Goal: Task Accomplishment & Management: Manage account settings

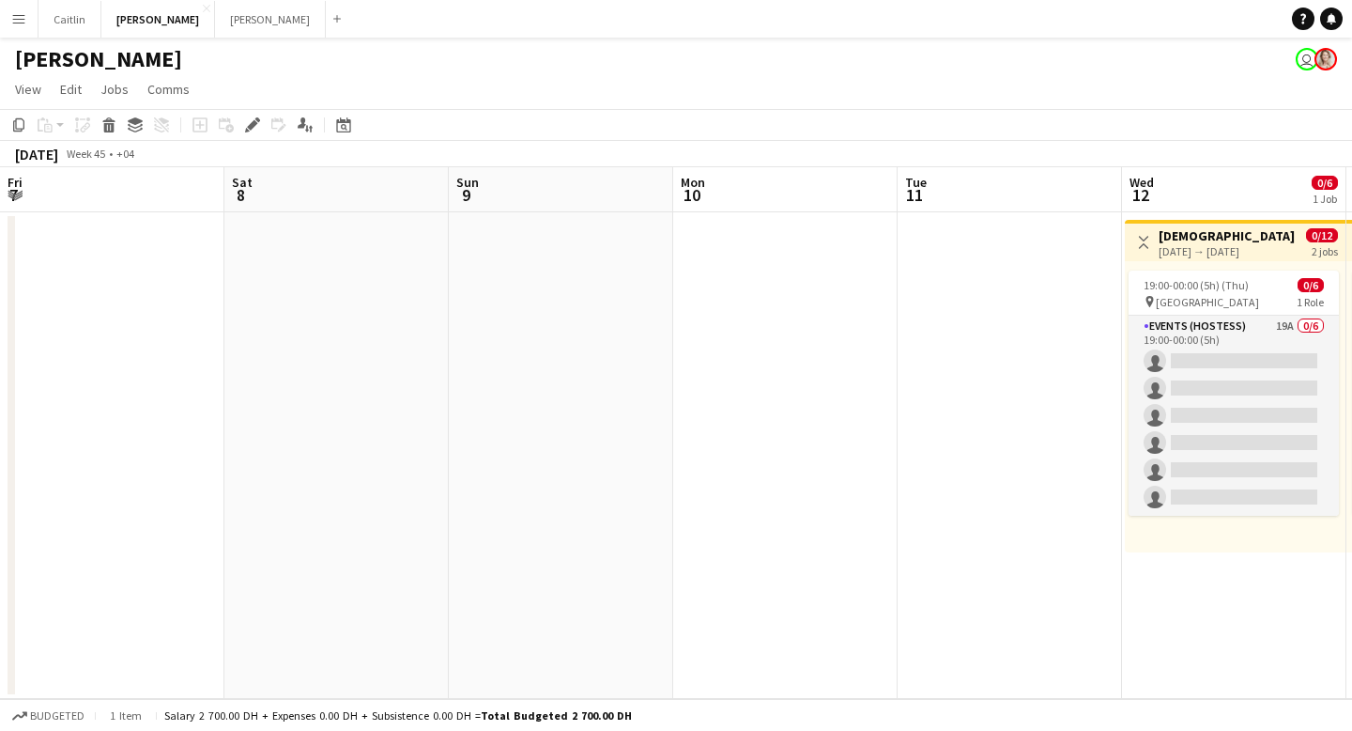
scroll to position [0, 665]
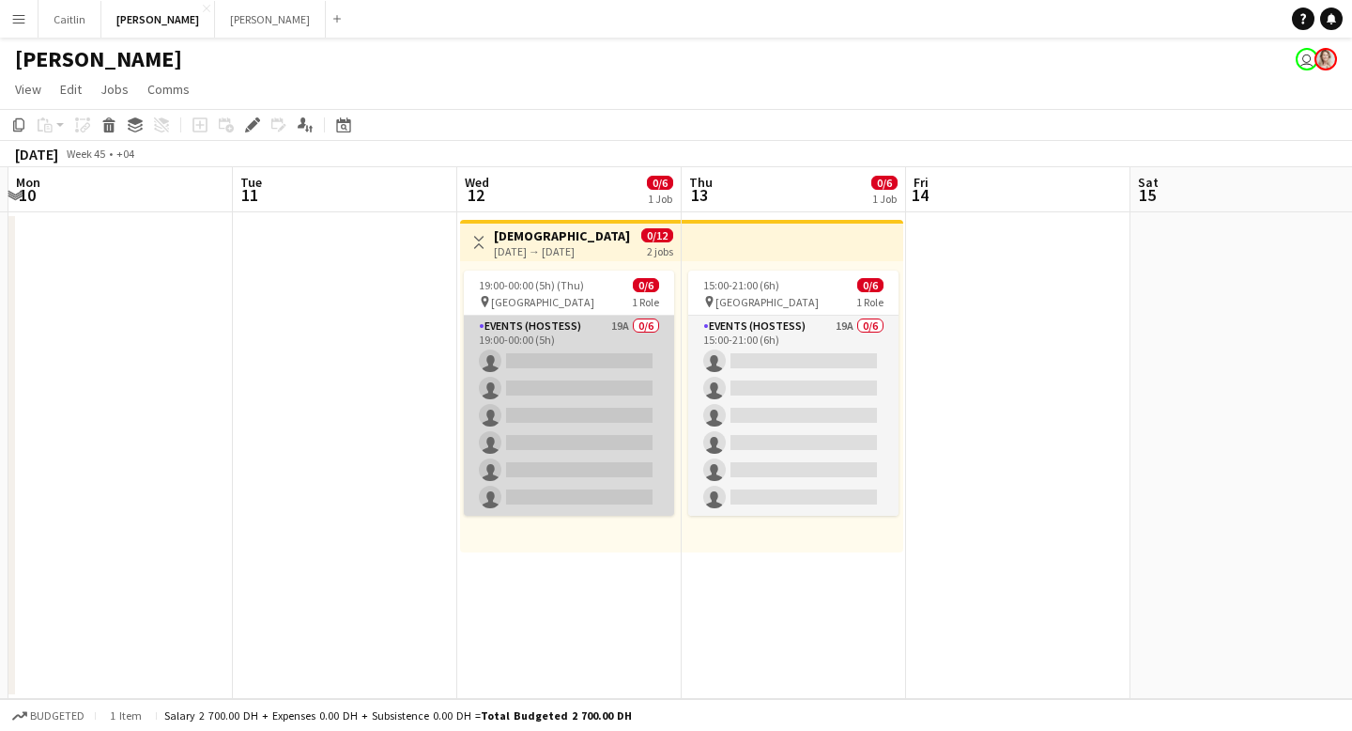
click at [600, 333] on app-card-role "Events (Hostess) 19A 0/6 19:00-00:00 (5h) single-neutral-actions single-neutral…" at bounding box center [569, 416] width 210 height 200
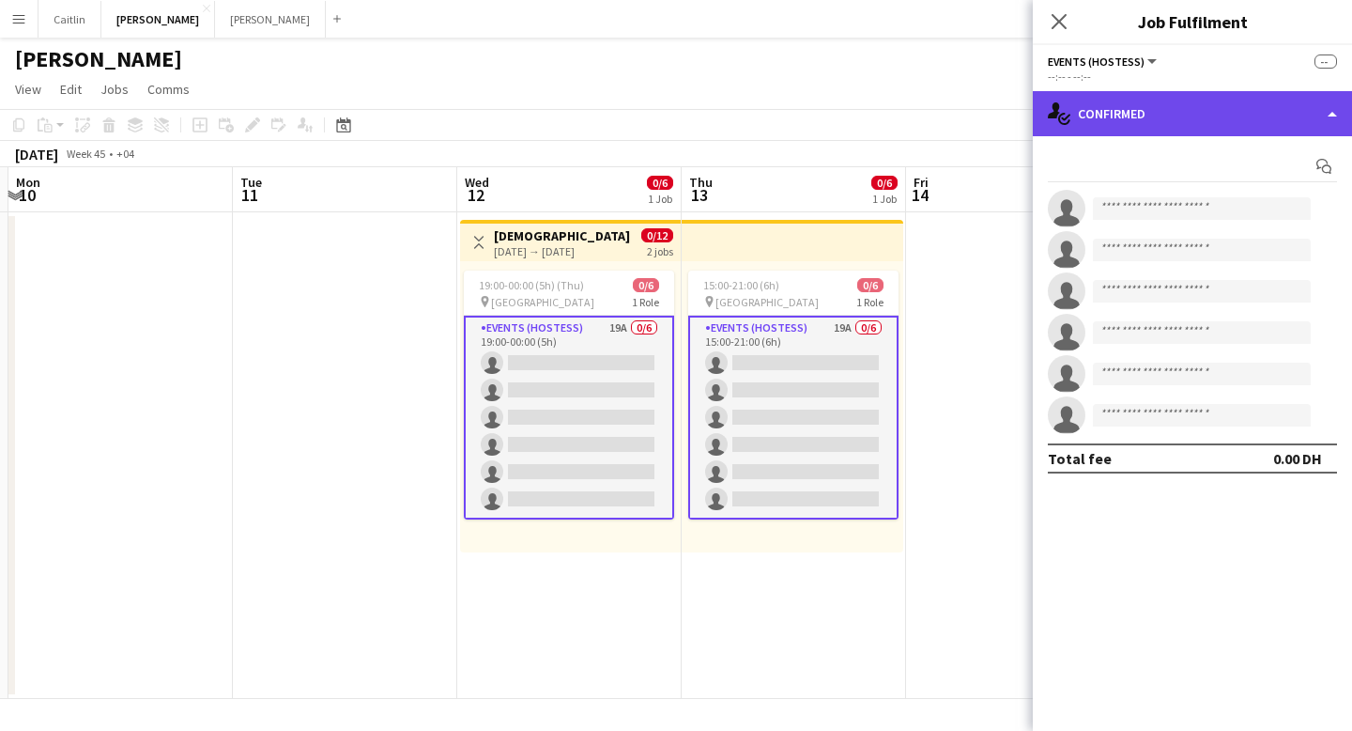
click at [1163, 106] on div "single-neutral-actions-check-2 Confirmed" at bounding box center [1192, 113] width 319 height 45
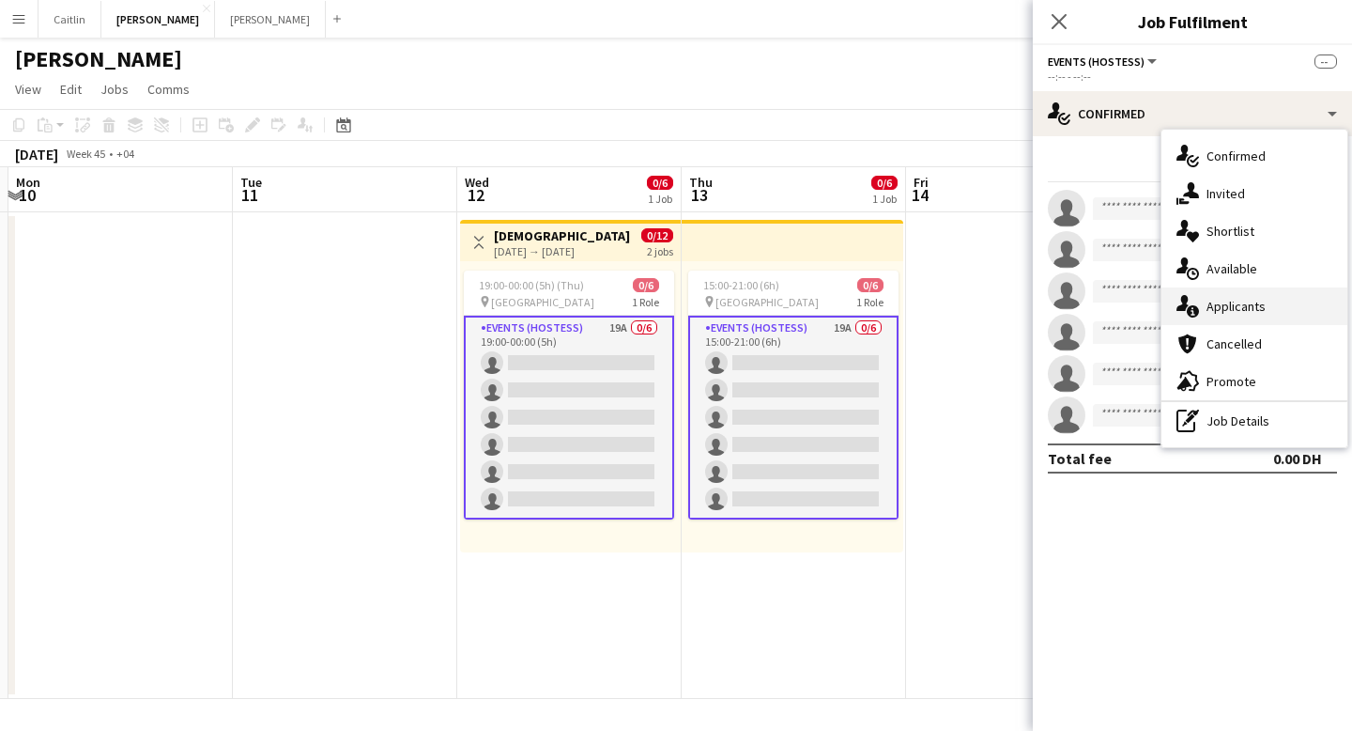
click at [1263, 310] on span "Applicants" at bounding box center [1236, 306] width 59 height 17
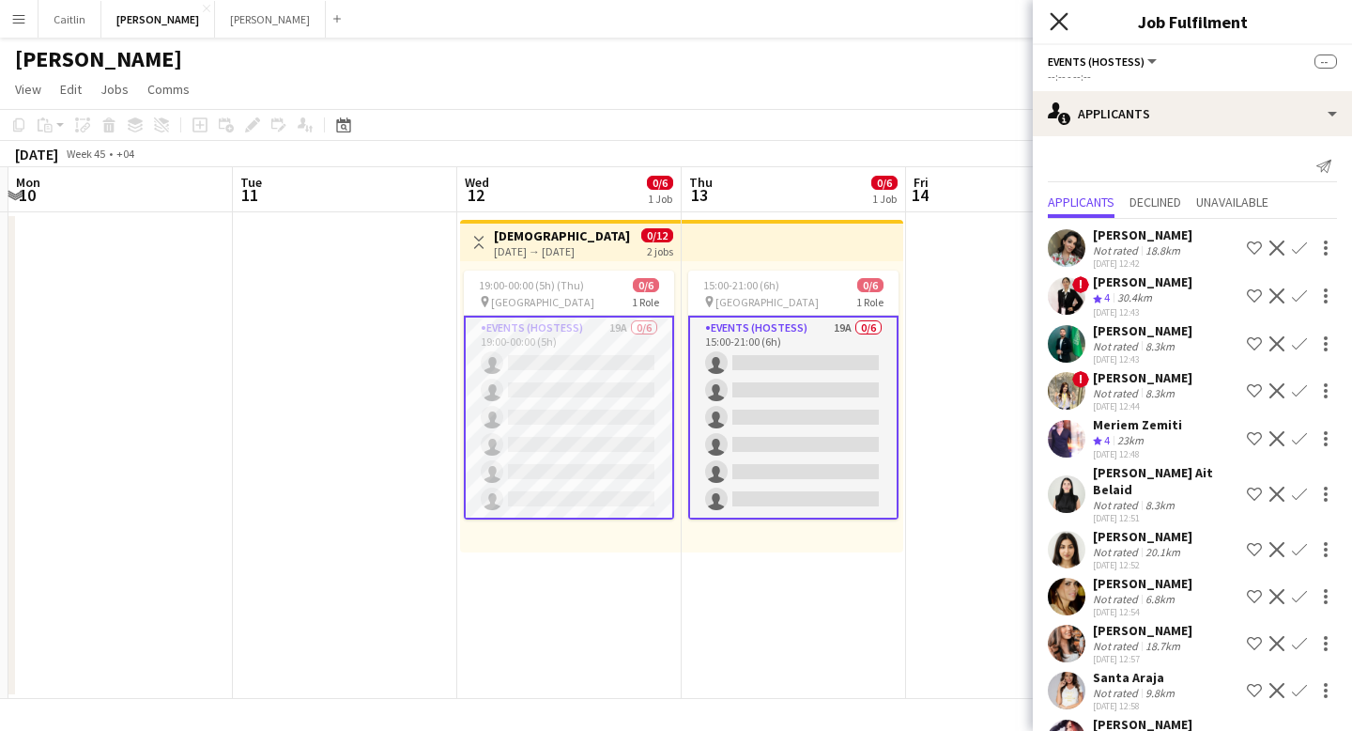
click at [1058, 21] on icon at bounding box center [1059, 21] width 18 height 18
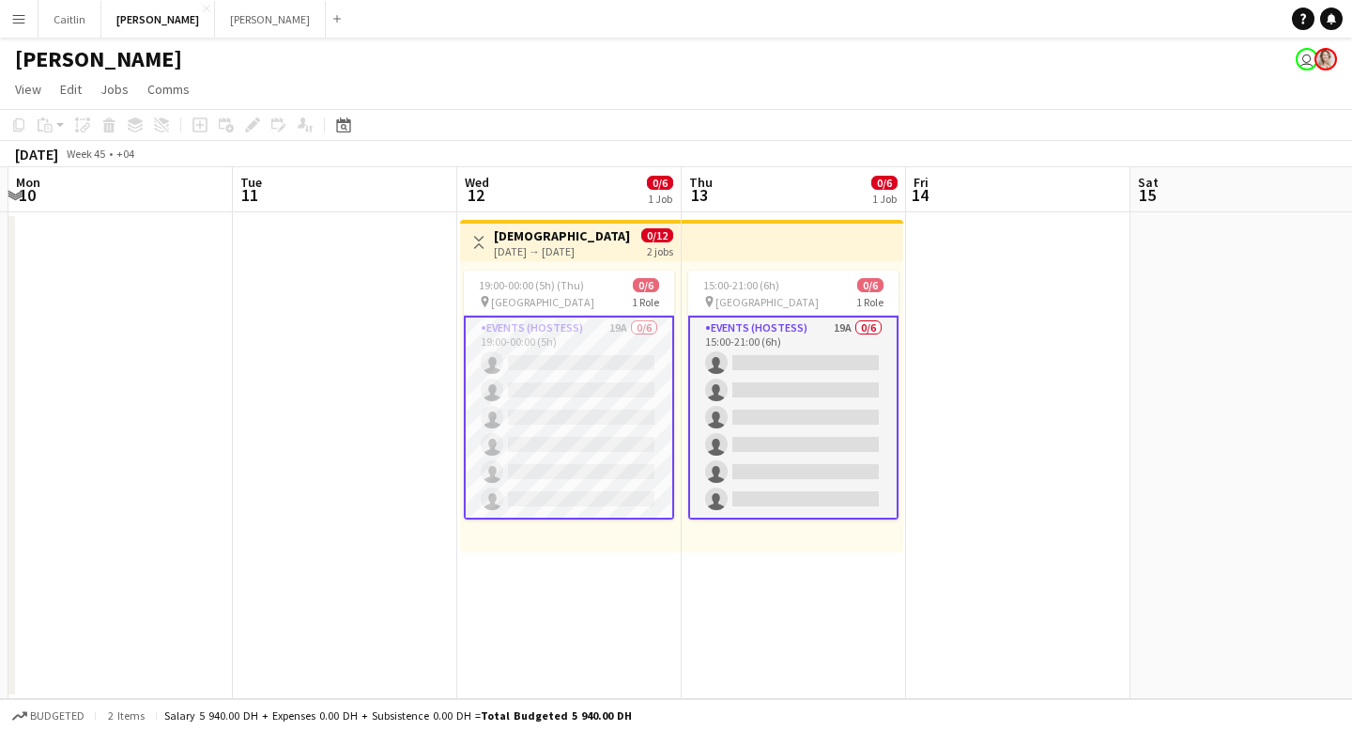
click at [1147, 361] on app-date-cell at bounding box center [1243, 455] width 224 height 487
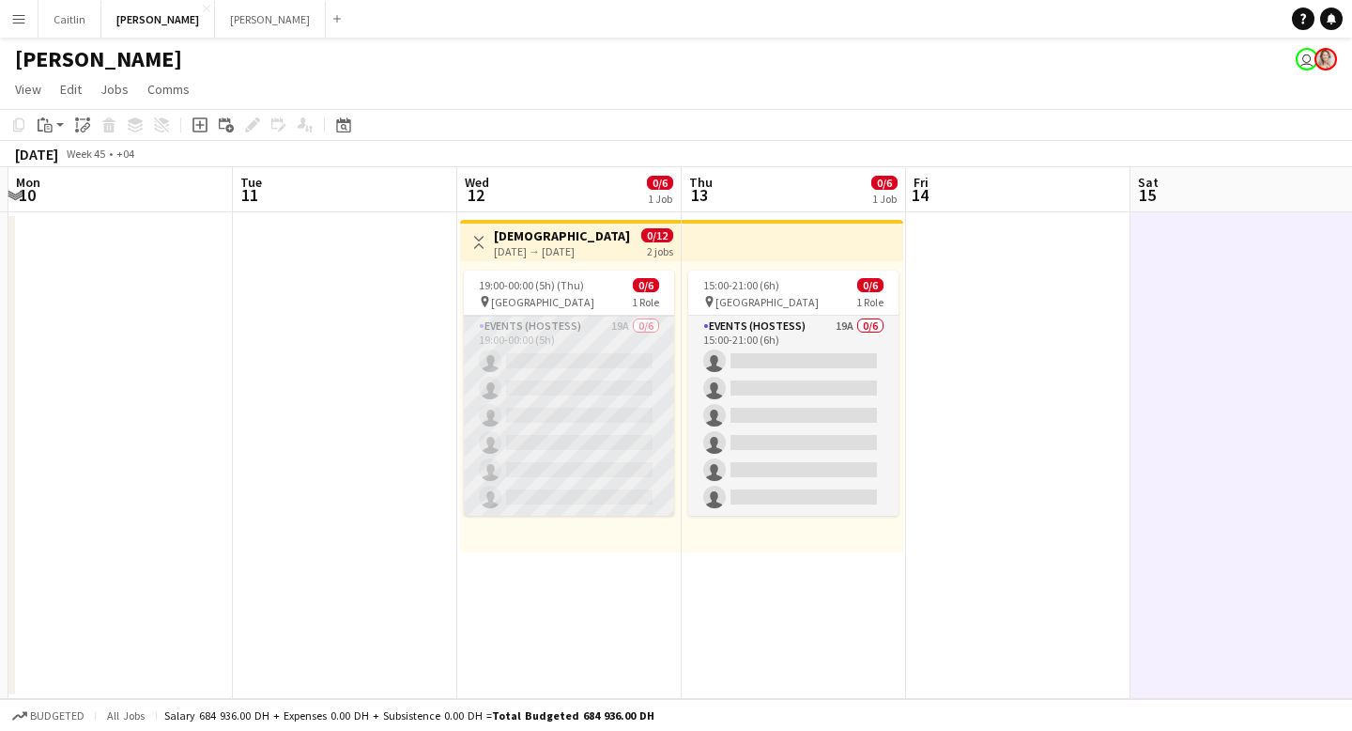
click at [523, 385] on app-card-role "Events (Hostess) 19A 0/6 19:00-00:00 (5h) single-neutral-actions single-neutral…" at bounding box center [569, 416] width 210 height 200
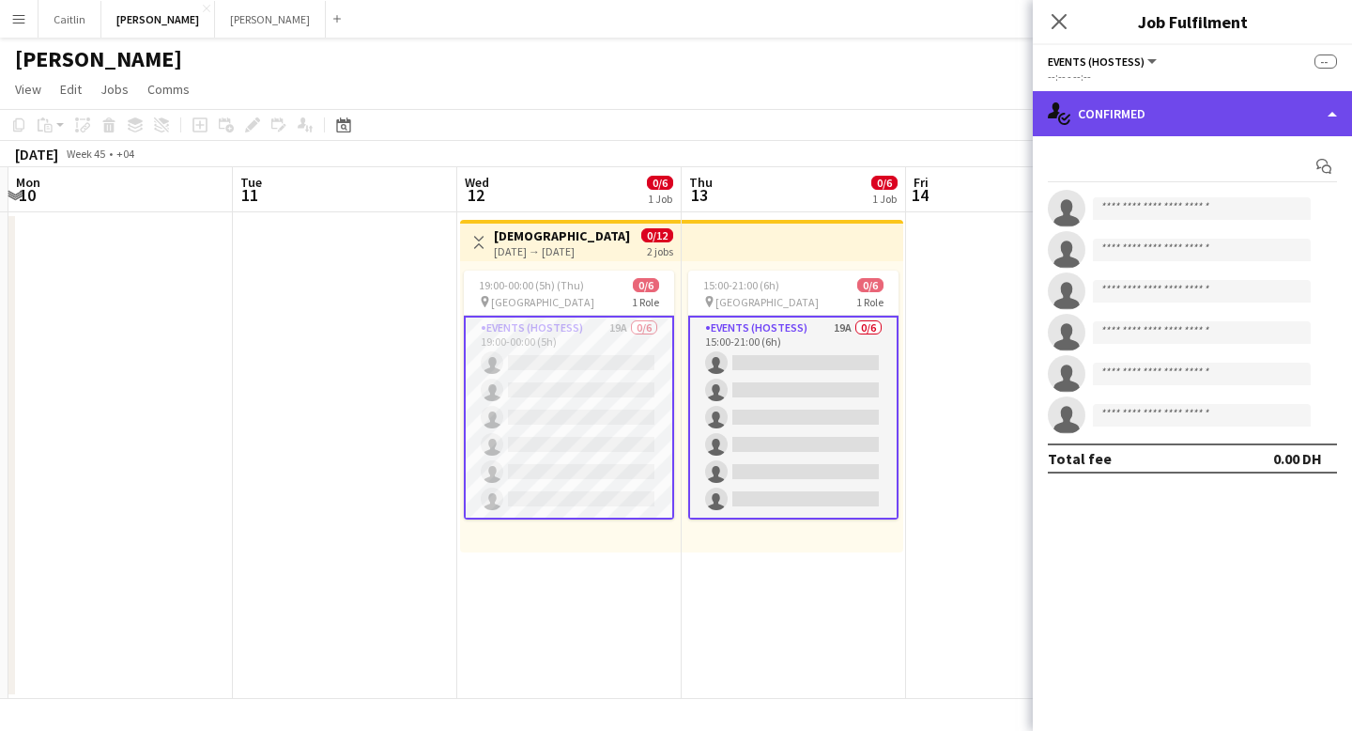
click at [1198, 126] on div "single-neutral-actions-check-2 Confirmed" at bounding box center [1192, 113] width 319 height 45
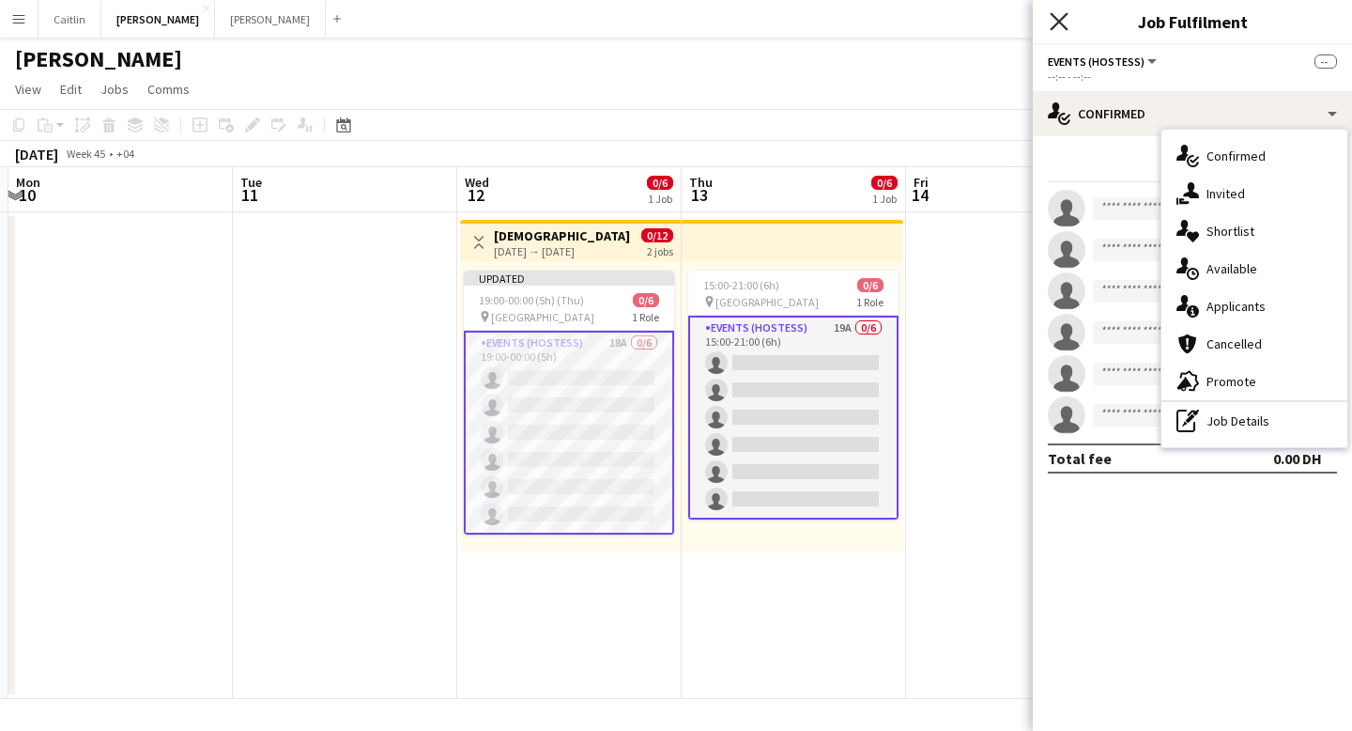
click at [1059, 22] on icon at bounding box center [1059, 21] width 18 height 18
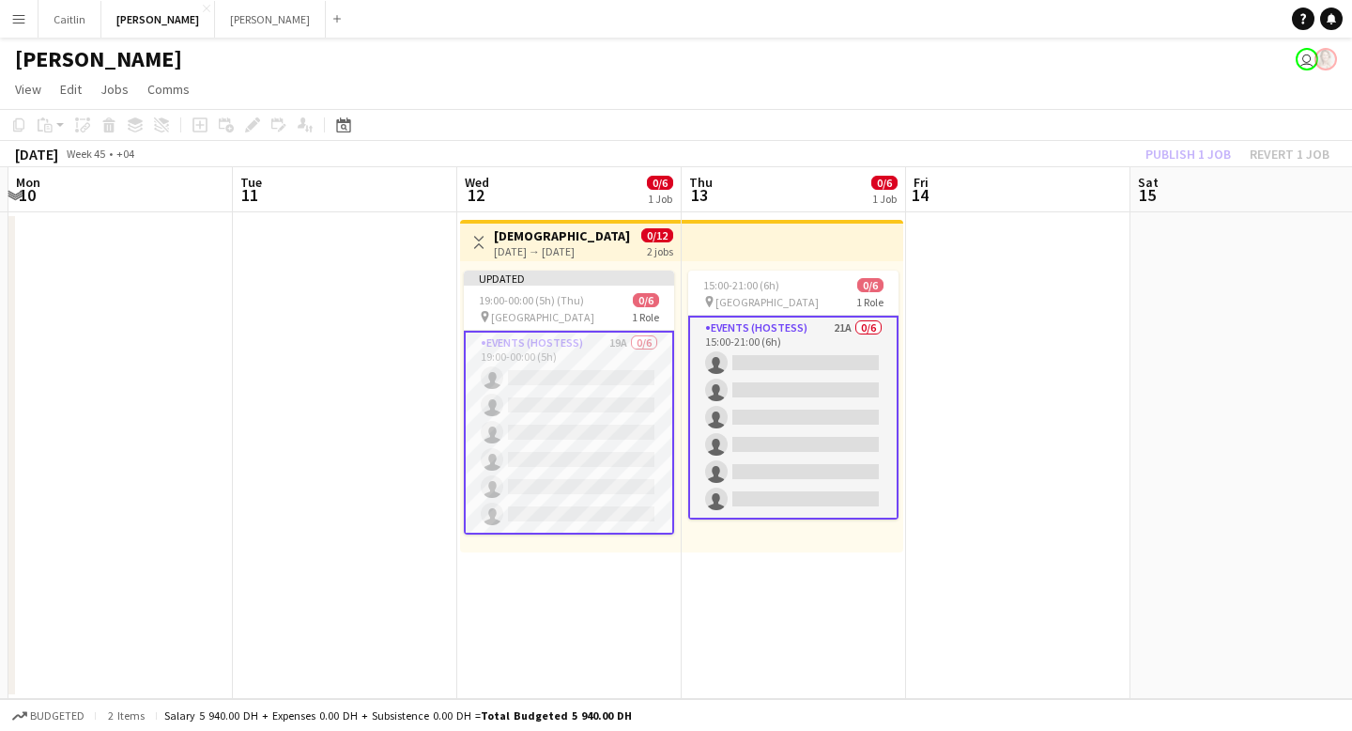
click at [525, 403] on app-card-role "Events (Hostess) 19A 0/6 19:00-00:00 (5h) single-neutral-actions single-neutral…" at bounding box center [569, 433] width 210 height 204
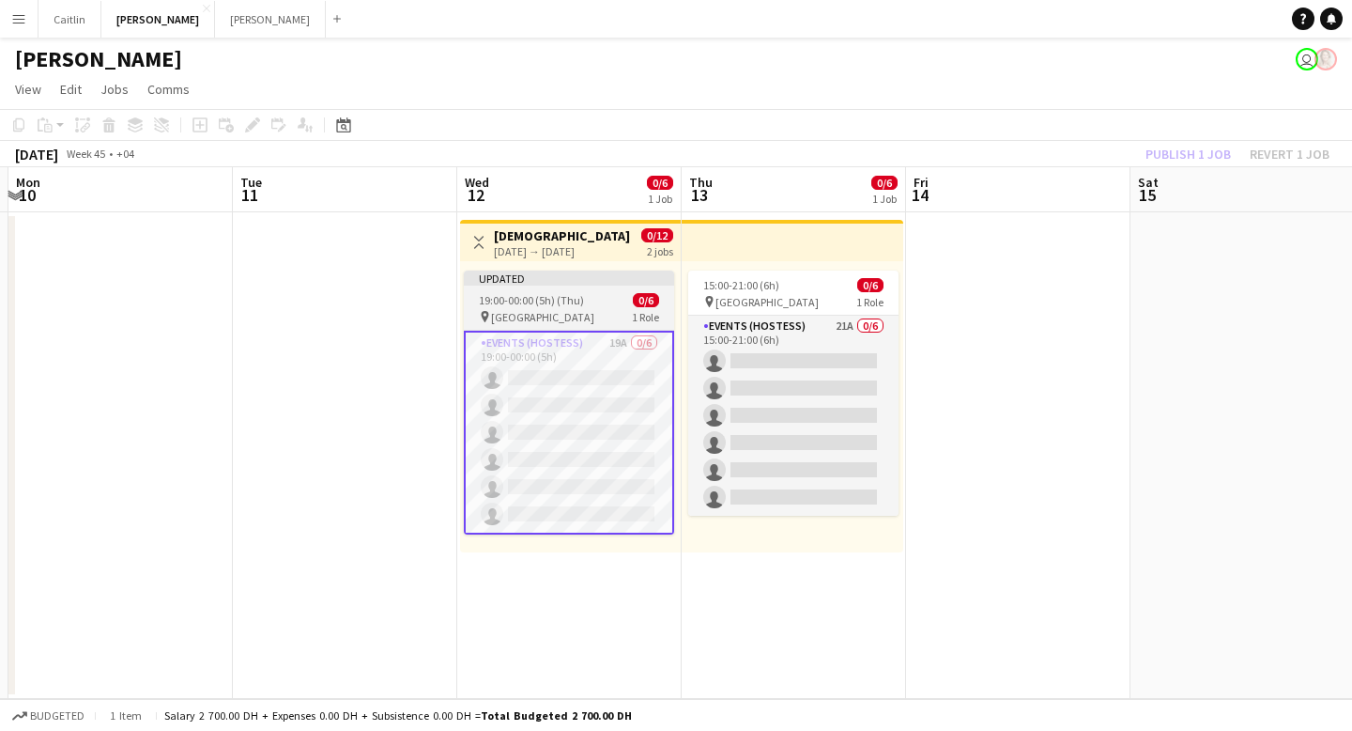
click at [533, 337] on app-card-role "Events (Hostess) 19A 0/6 19:00-00:00 (5h) single-neutral-actions single-neutral…" at bounding box center [569, 433] width 210 height 204
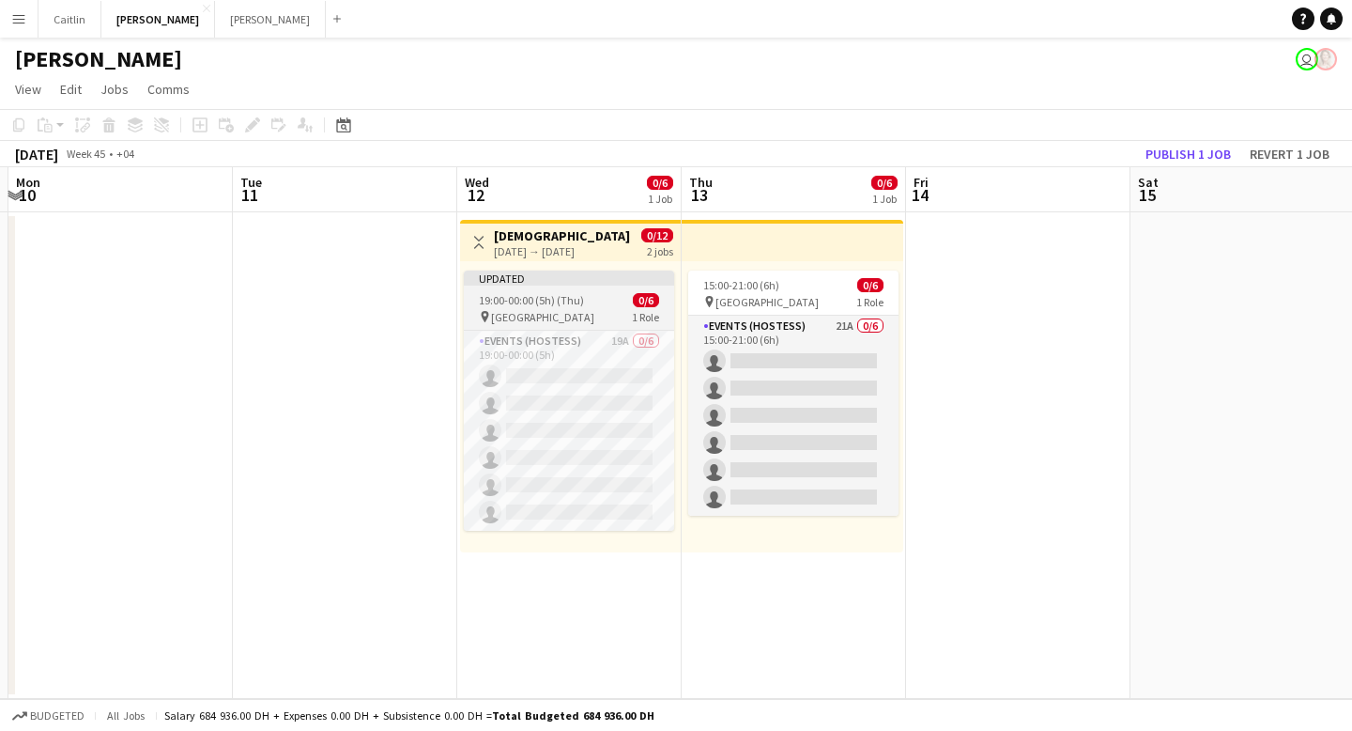
click at [531, 272] on div "Updated" at bounding box center [569, 277] width 210 height 15
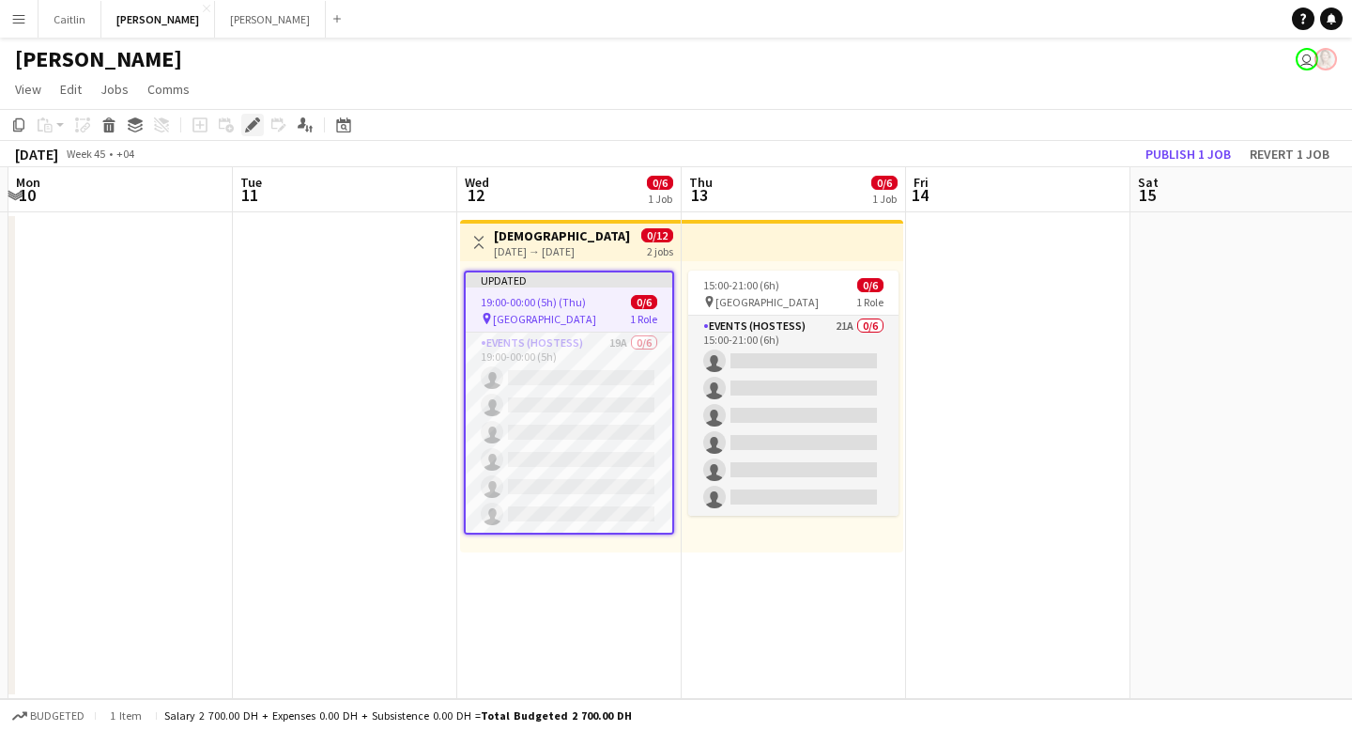
click at [252, 126] on icon at bounding box center [252, 125] width 10 height 10
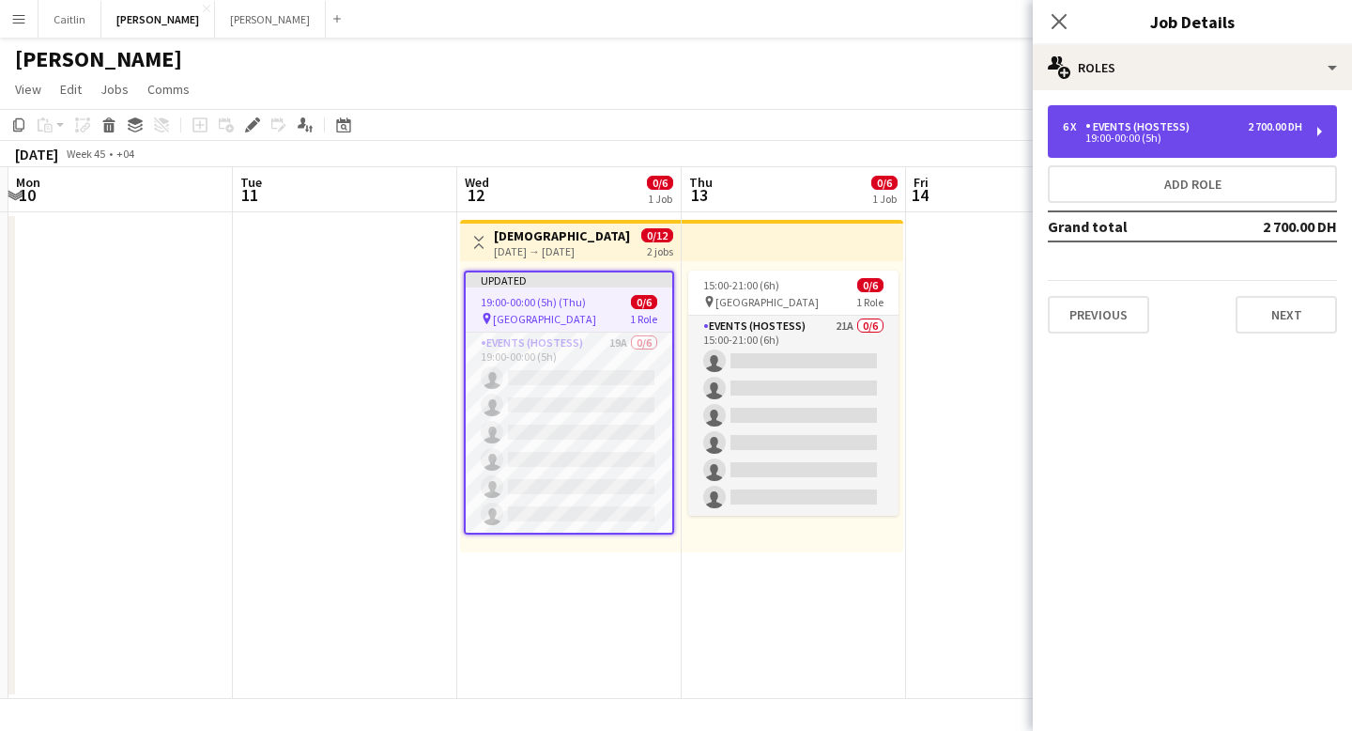
click at [1164, 131] on div "Events (Hostess)" at bounding box center [1142, 126] width 112 height 13
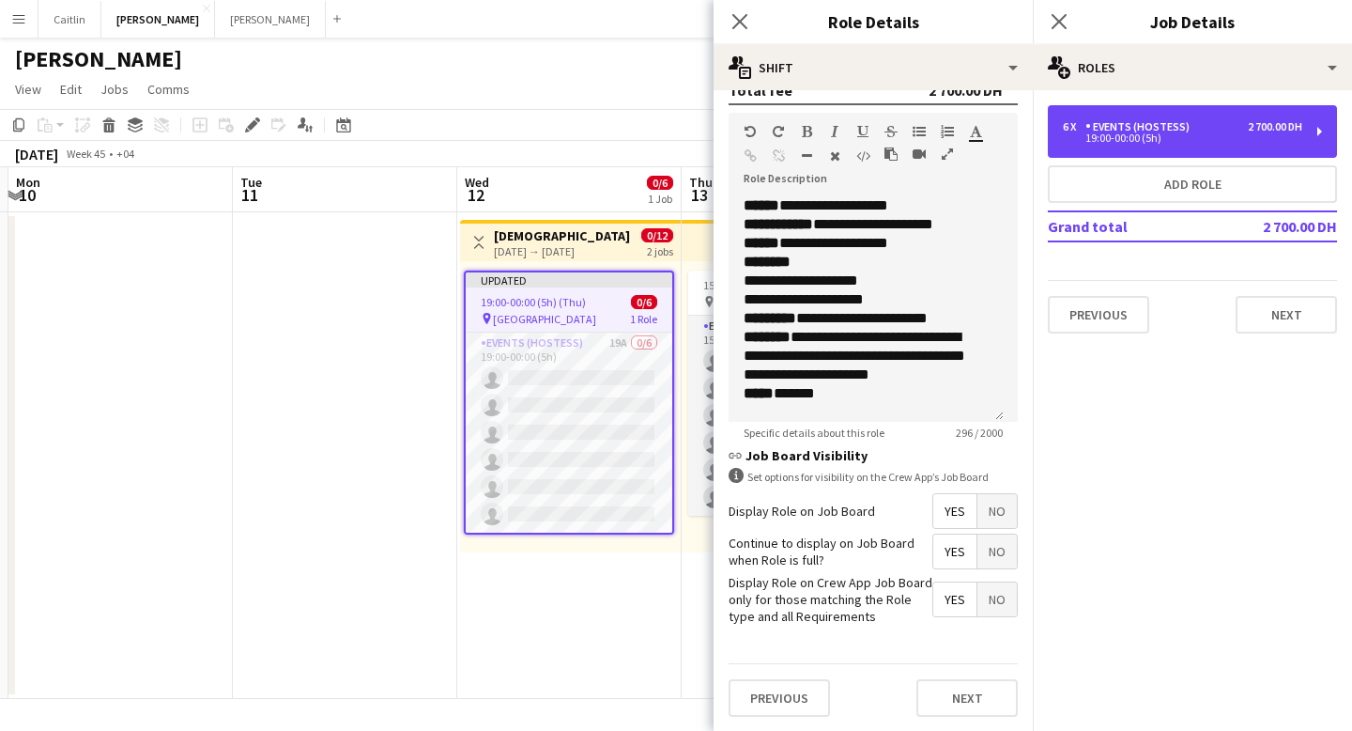
scroll to position [474, 0]
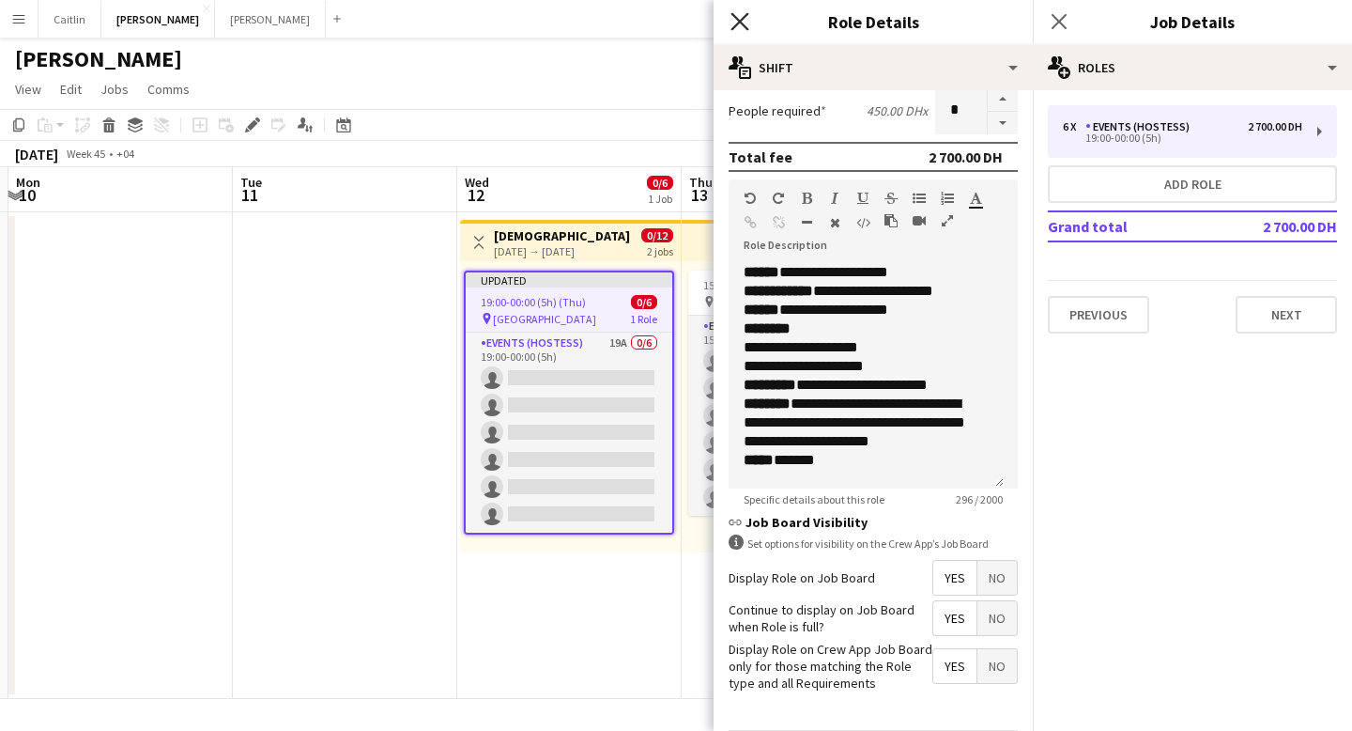
click at [738, 17] on icon "Close pop-in" at bounding box center [740, 21] width 18 height 18
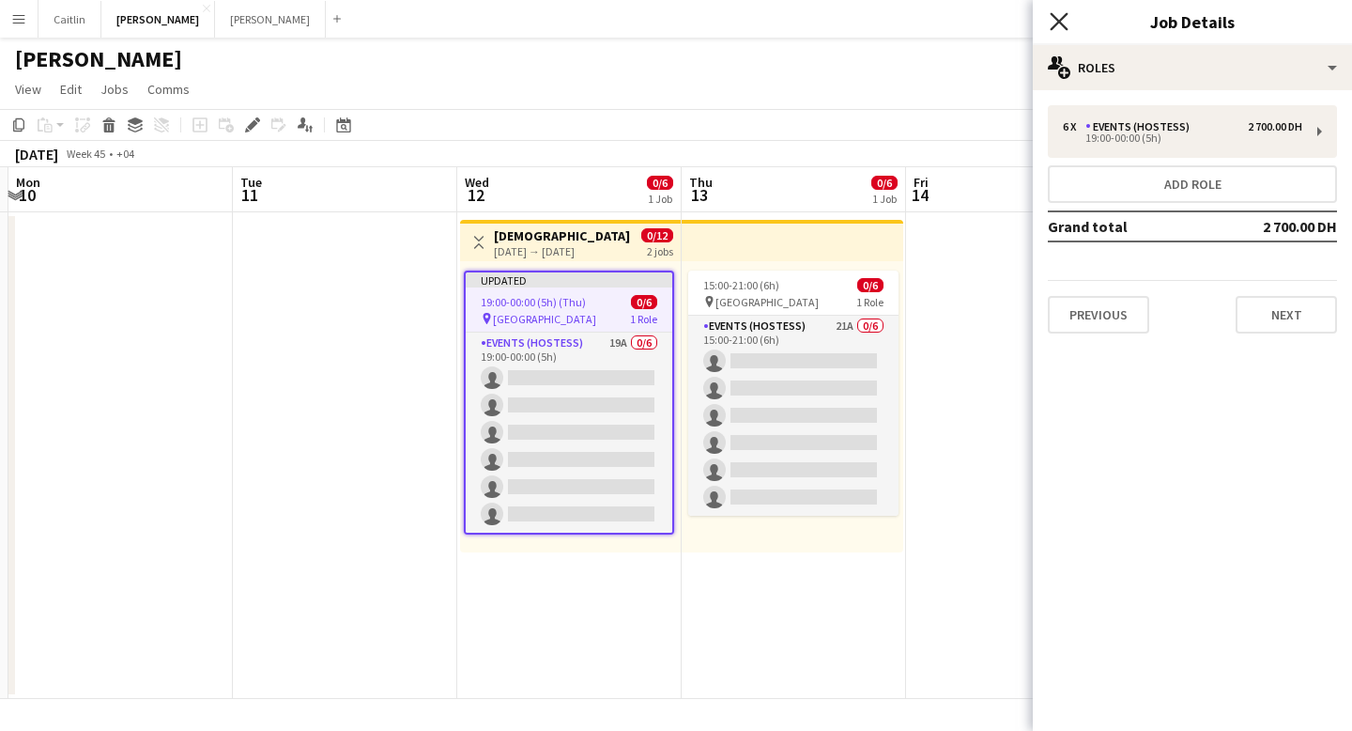
click at [1056, 25] on icon at bounding box center [1059, 21] width 18 height 18
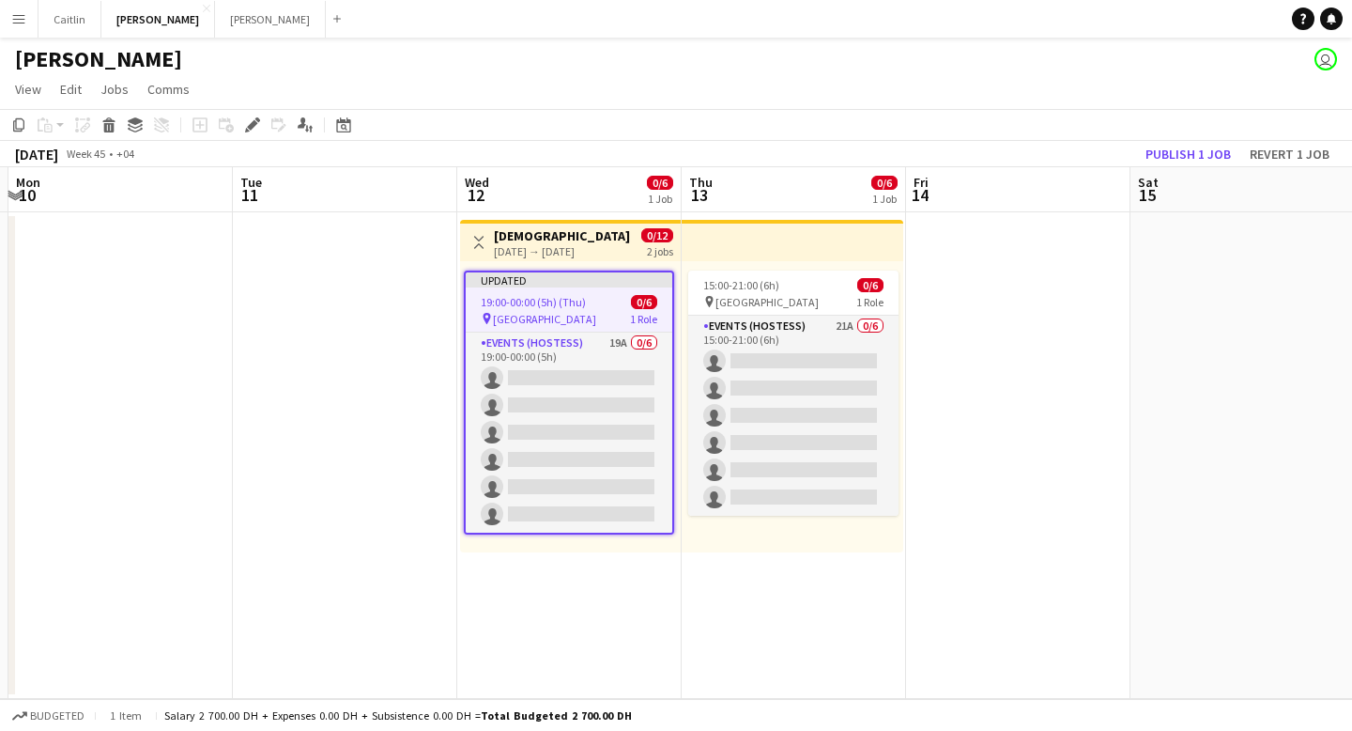
click at [971, 85] on app-page-menu "View Day view expanded Day view collapsed Month view Date picker Jump to [DATE]…" at bounding box center [676, 91] width 1352 height 36
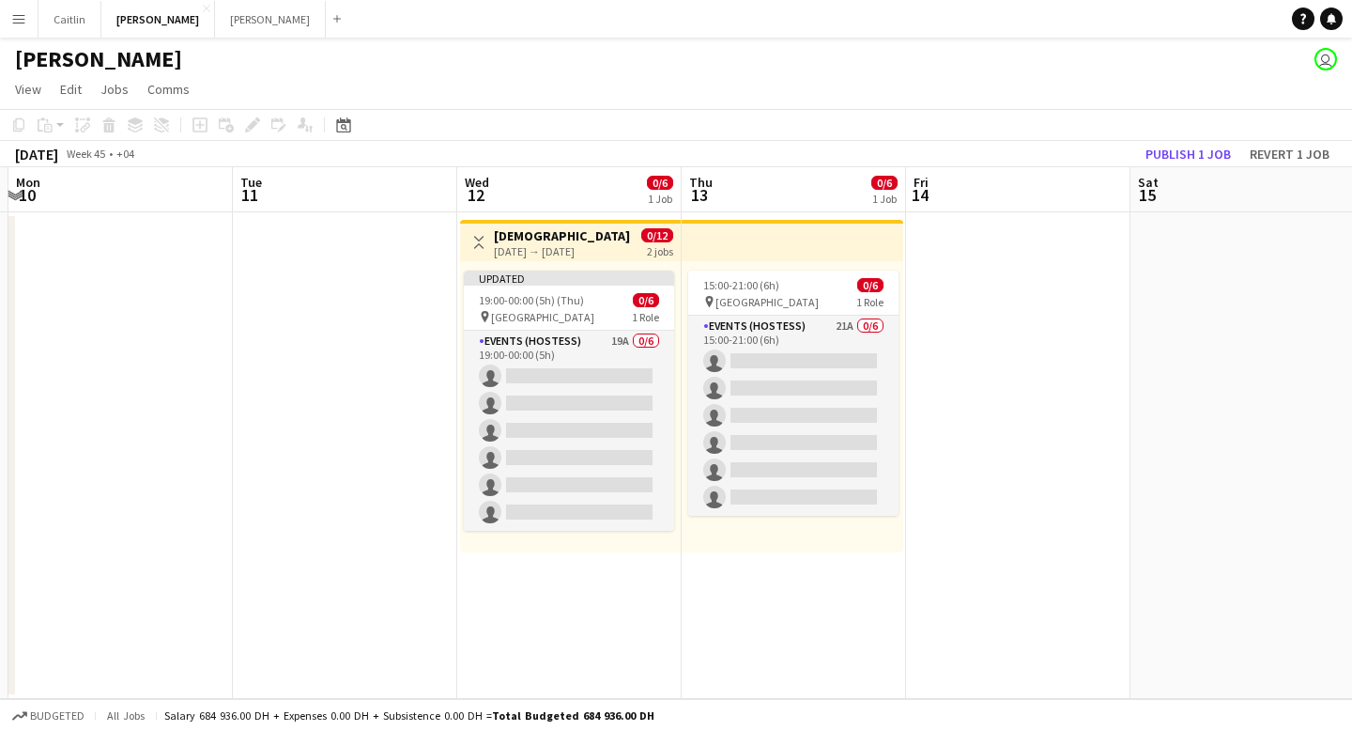
click at [27, 18] on button "Menu" at bounding box center [19, 19] width 38 height 38
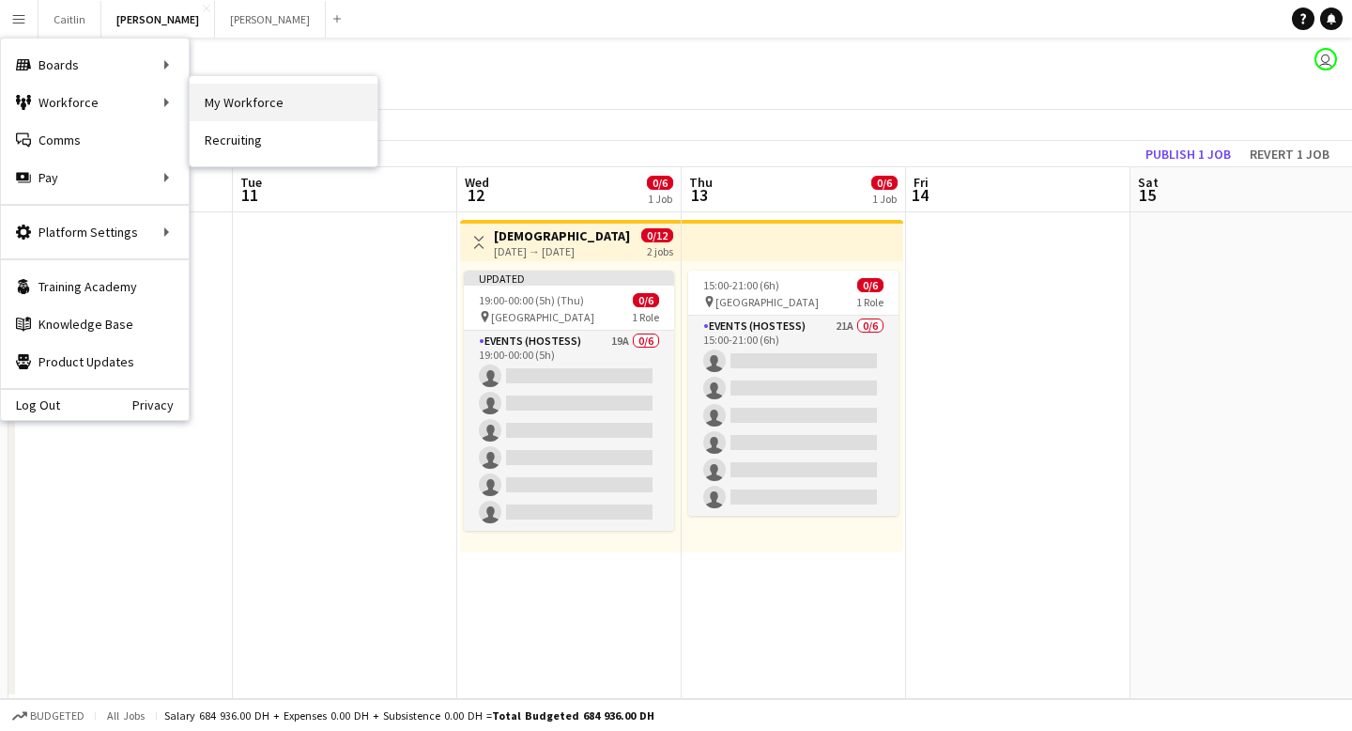
click at [273, 110] on link "My Workforce" at bounding box center [284, 103] width 188 height 38
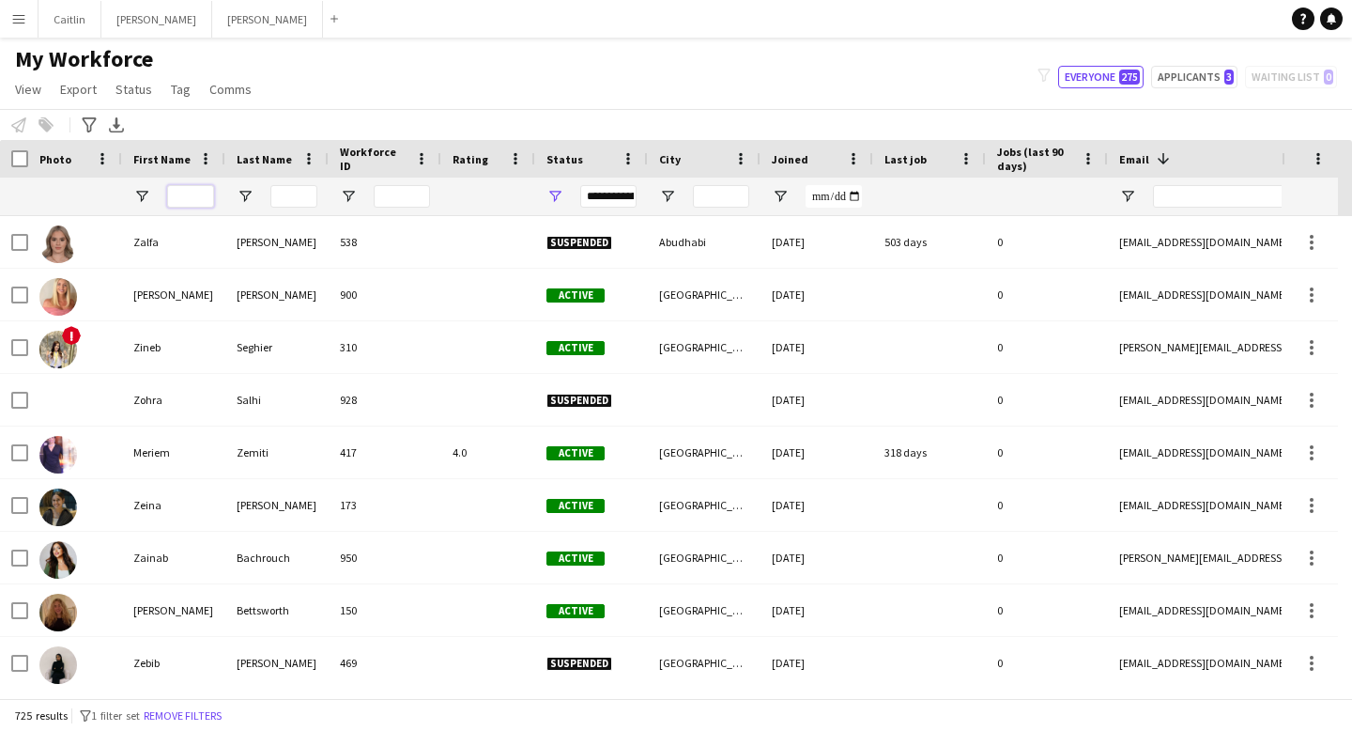
click at [206, 198] on input "First Name Filter Input" at bounding box center [190, 196] width 47 height 23
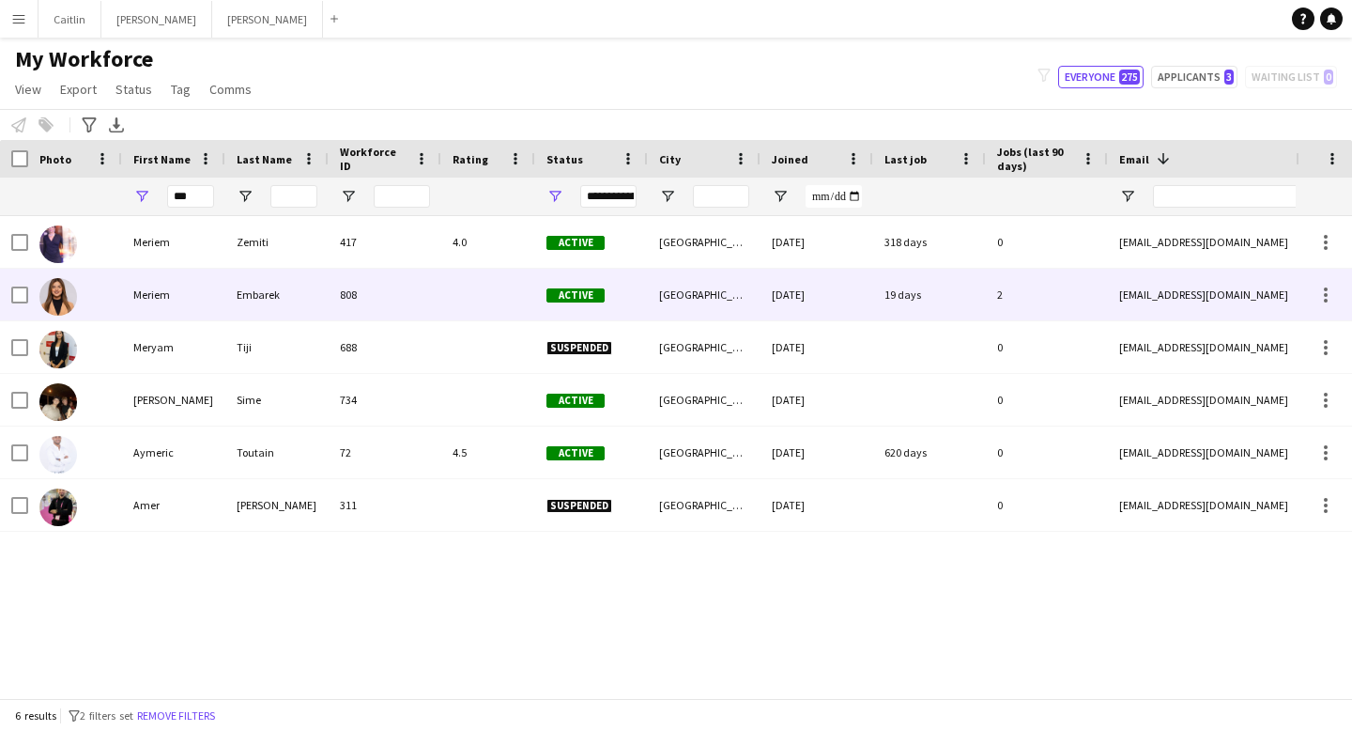
click at [215, 283] on div "Meriem" at bounding box center [173, 295] width 103 height 52
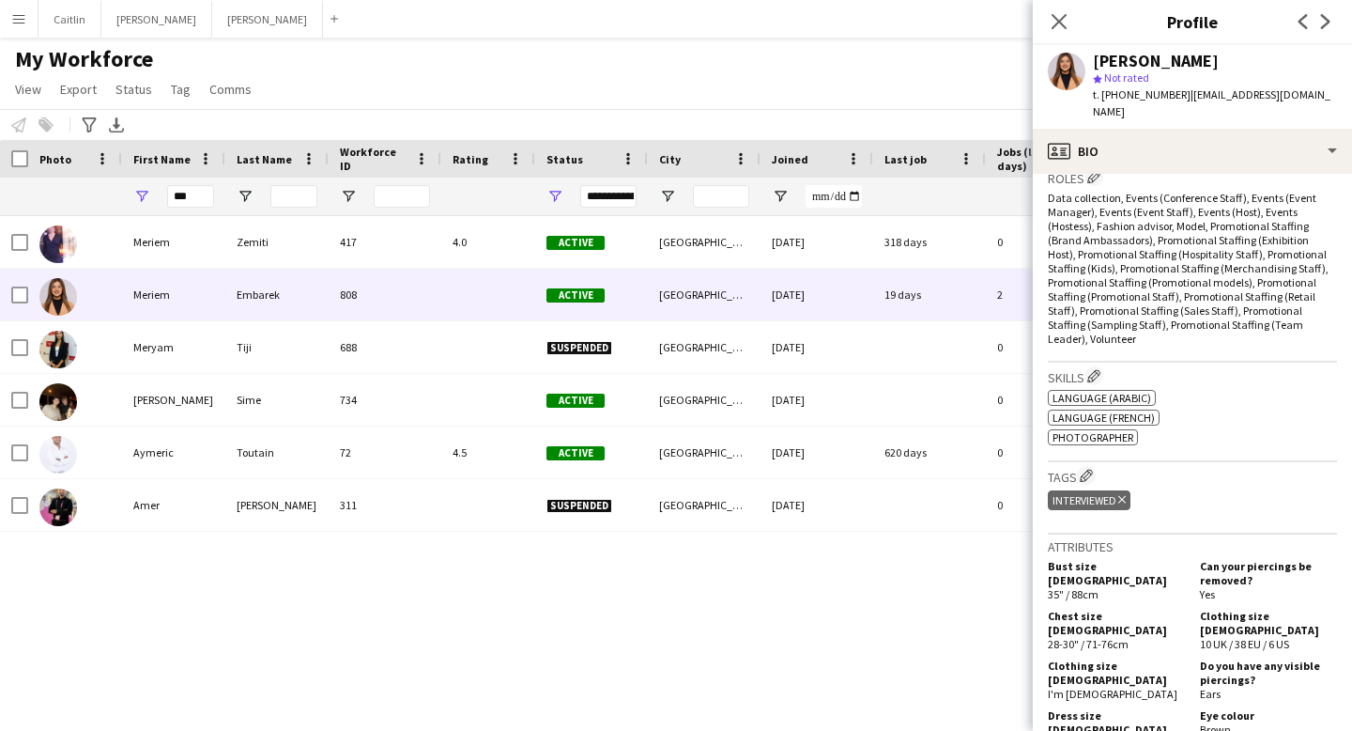
scroll to position [779, 0]
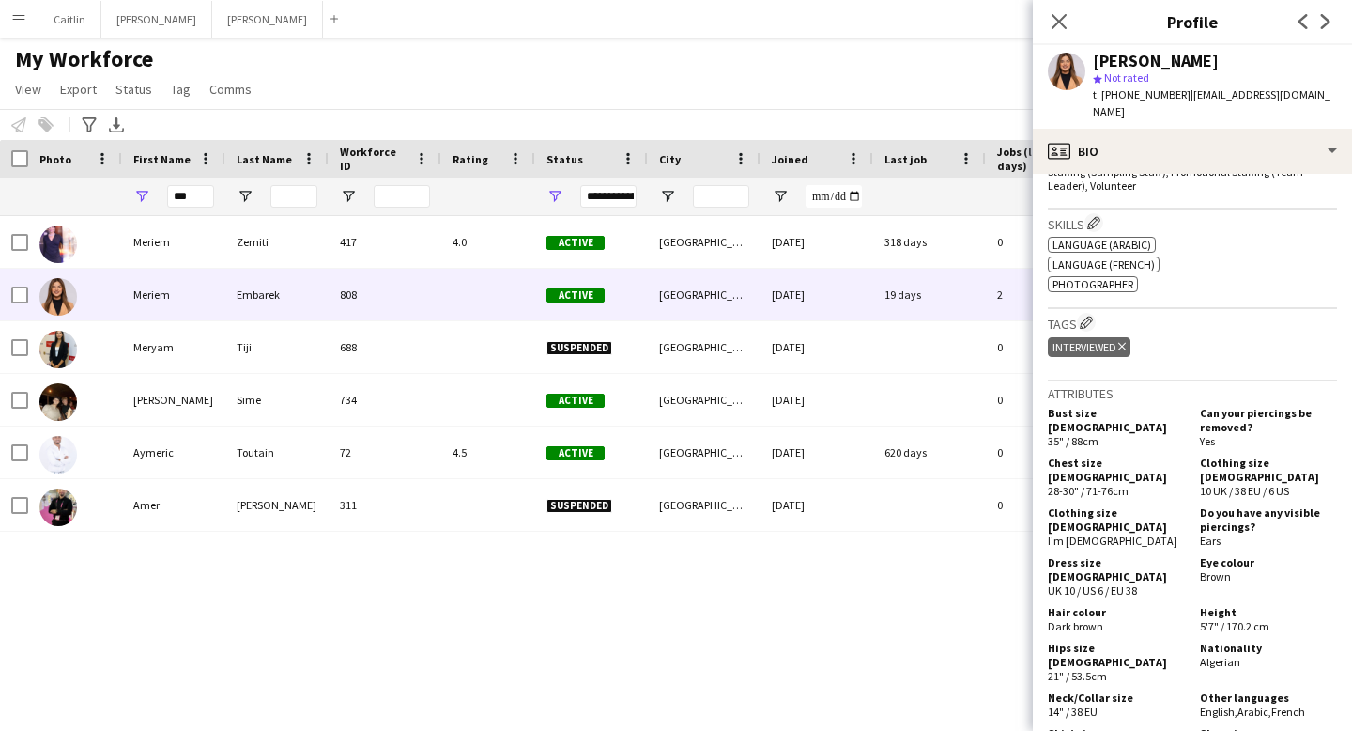
click at [1084, 68] on app-user-avatar at bounding box center [1067, 72] width 38 height 38
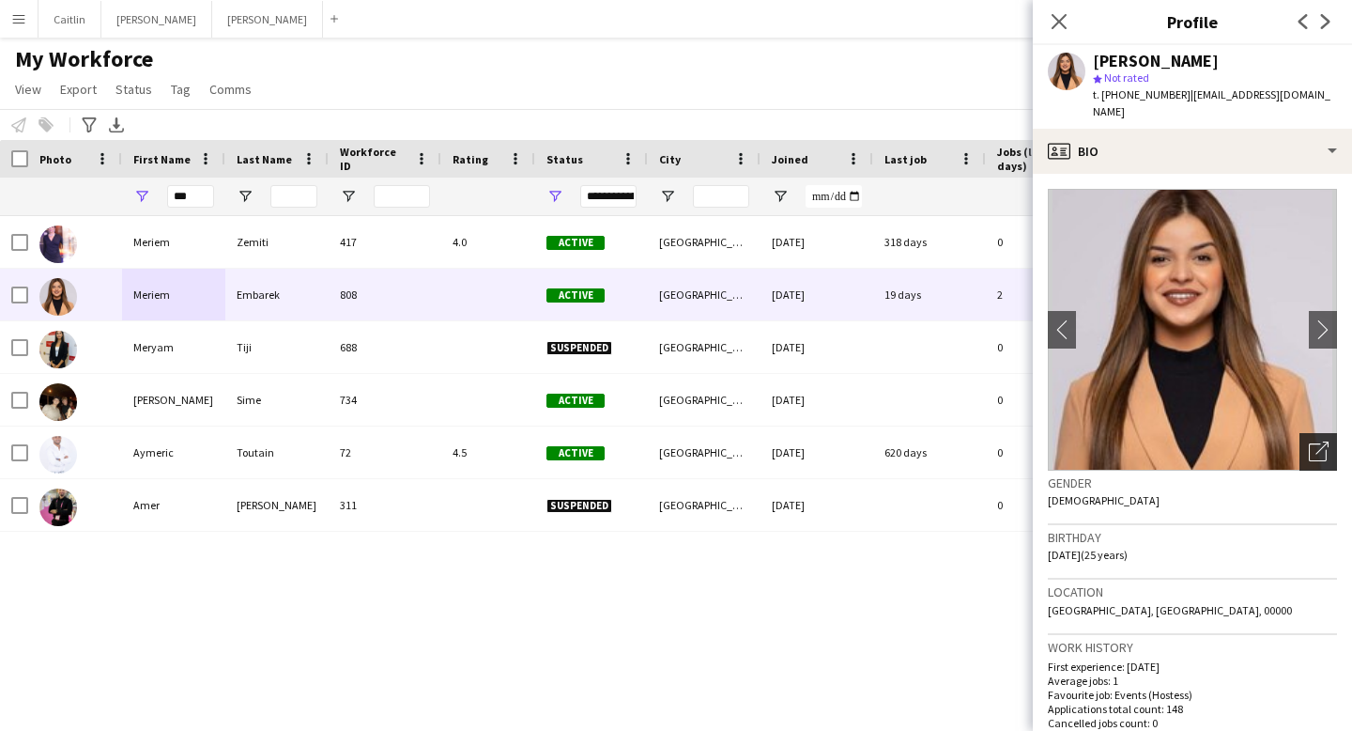
click at [1300, 438] on div "Open photos pop-in" at bounding box center [1319, 452] width 38 height 38
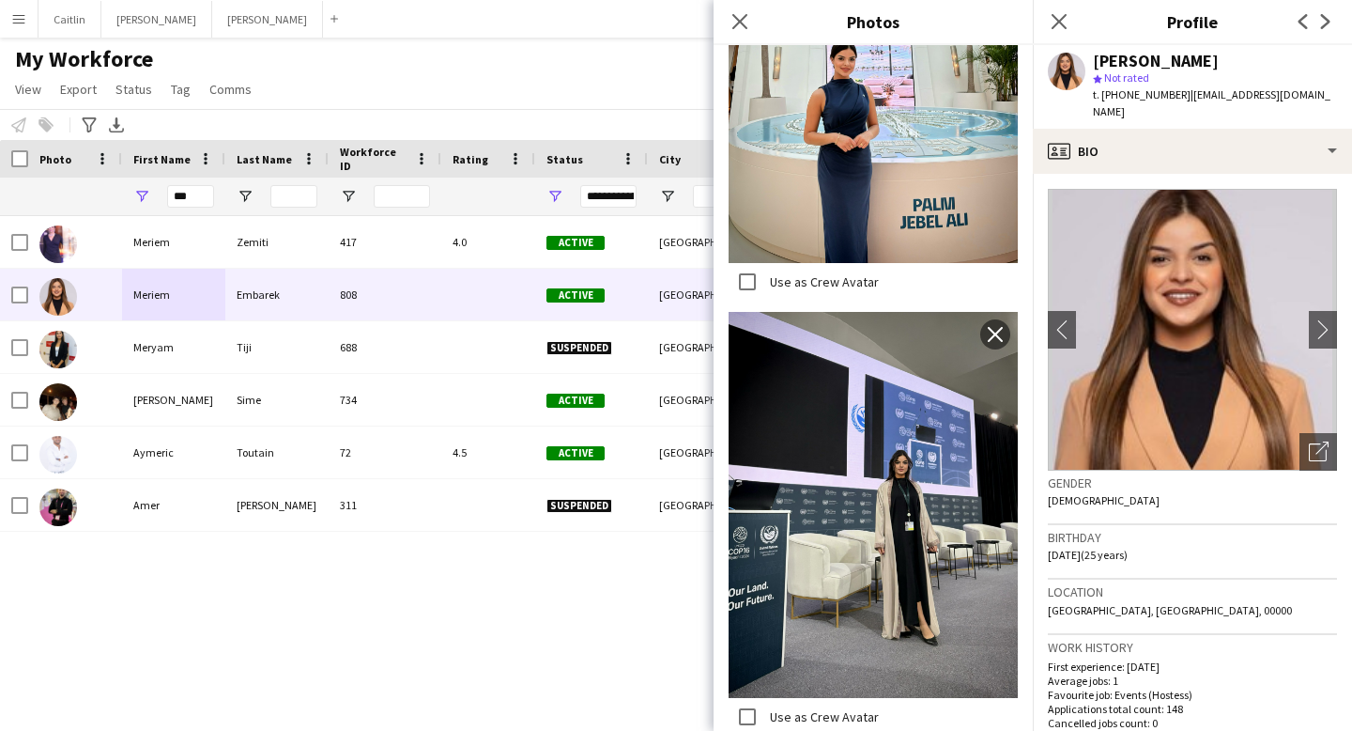
scroll to position [2790, 0]
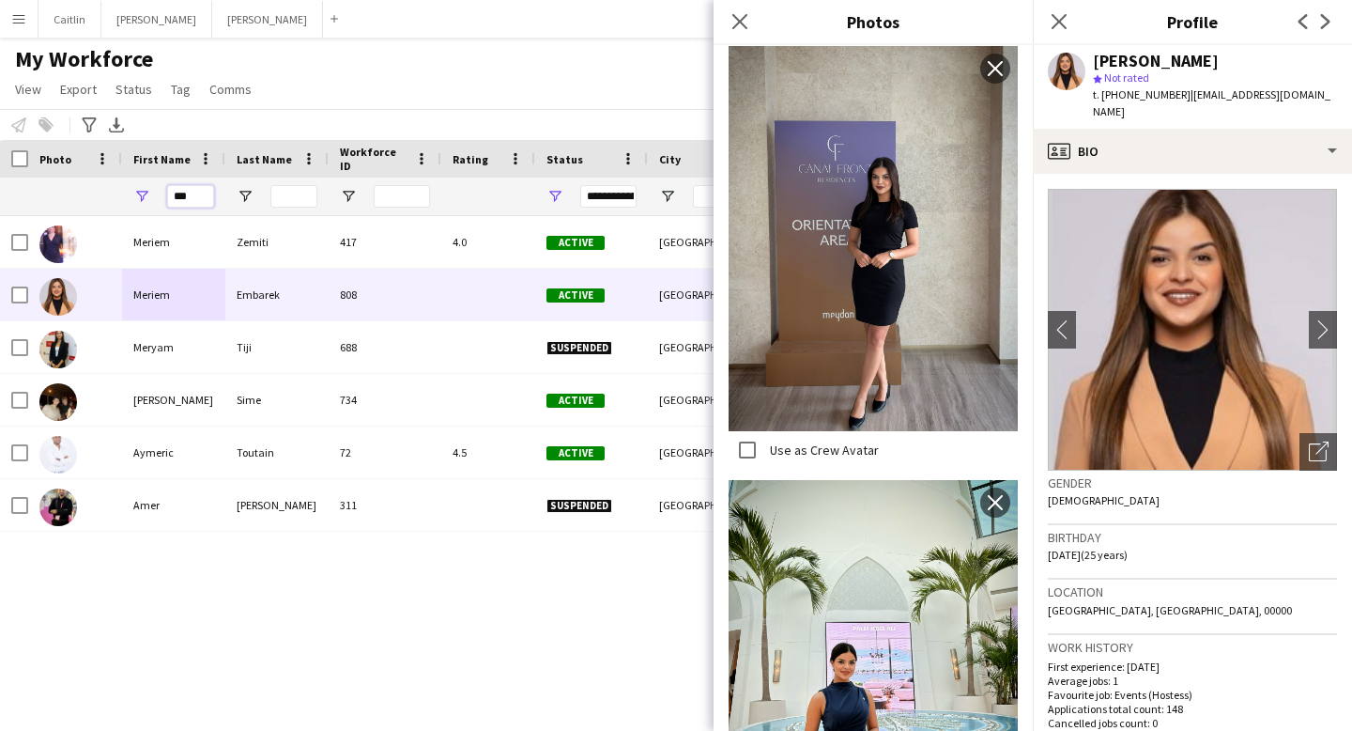
click at [194, 193] on input "***" at bounding box center [190, 196] width 47 height 23
type input "*"
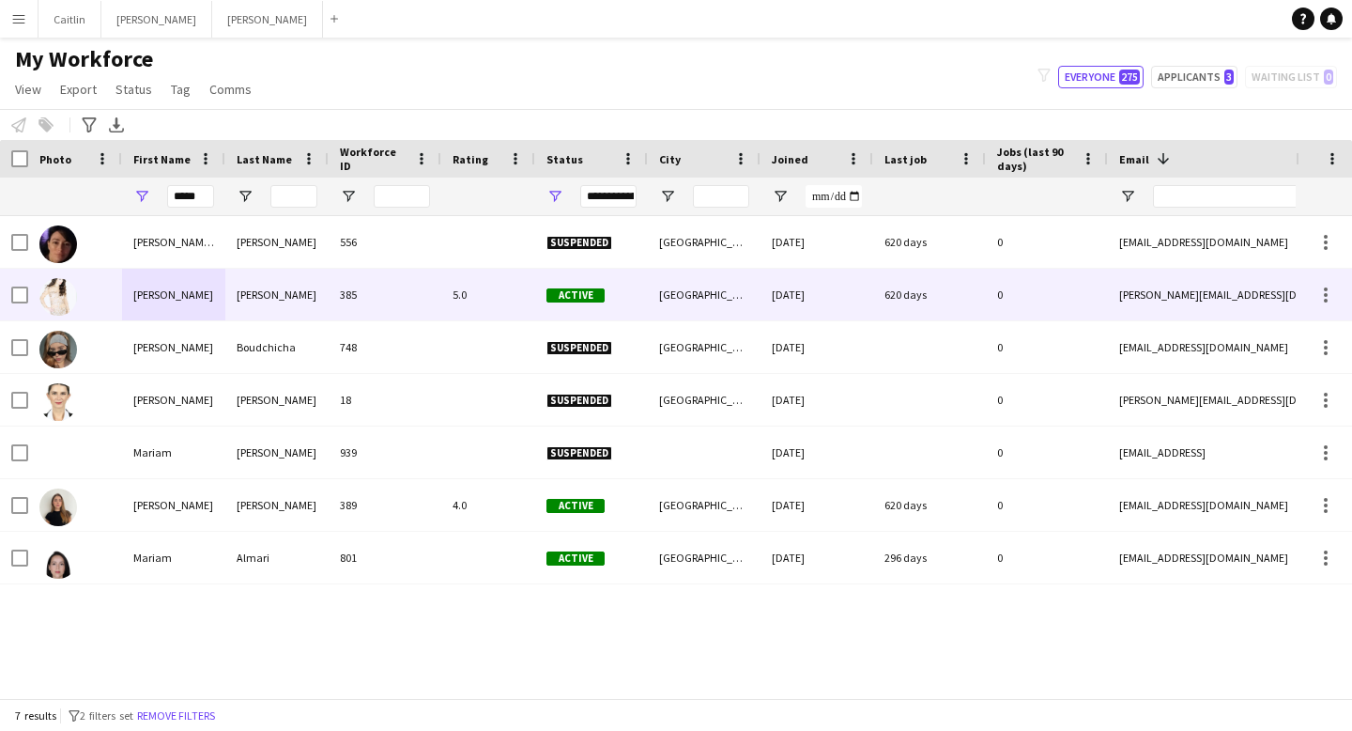
click at [225, 301] on div "[PERSON_NAME]" at bounding box center [276, 295] width 103 height 52
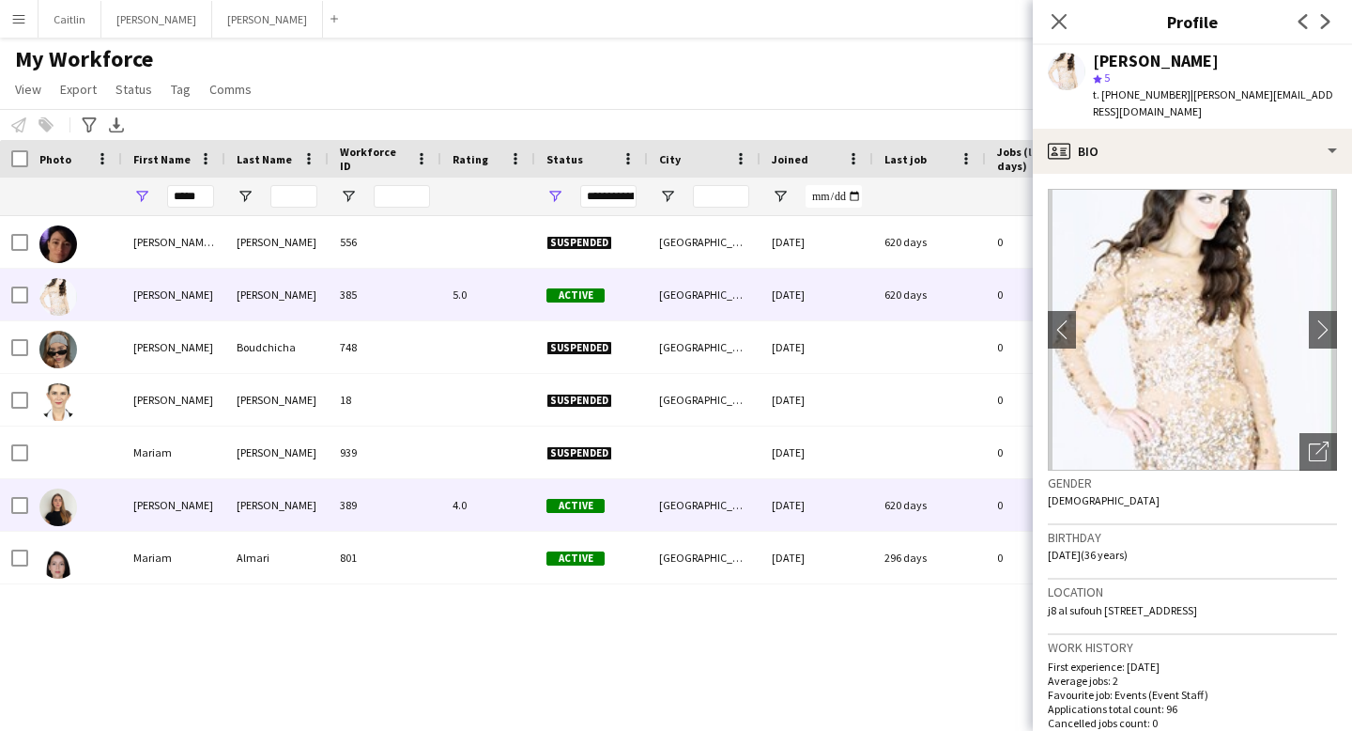
click at [311, 512] on div "[PERSON_NAME]" at bounding box center [276, 505] width 103 height 52
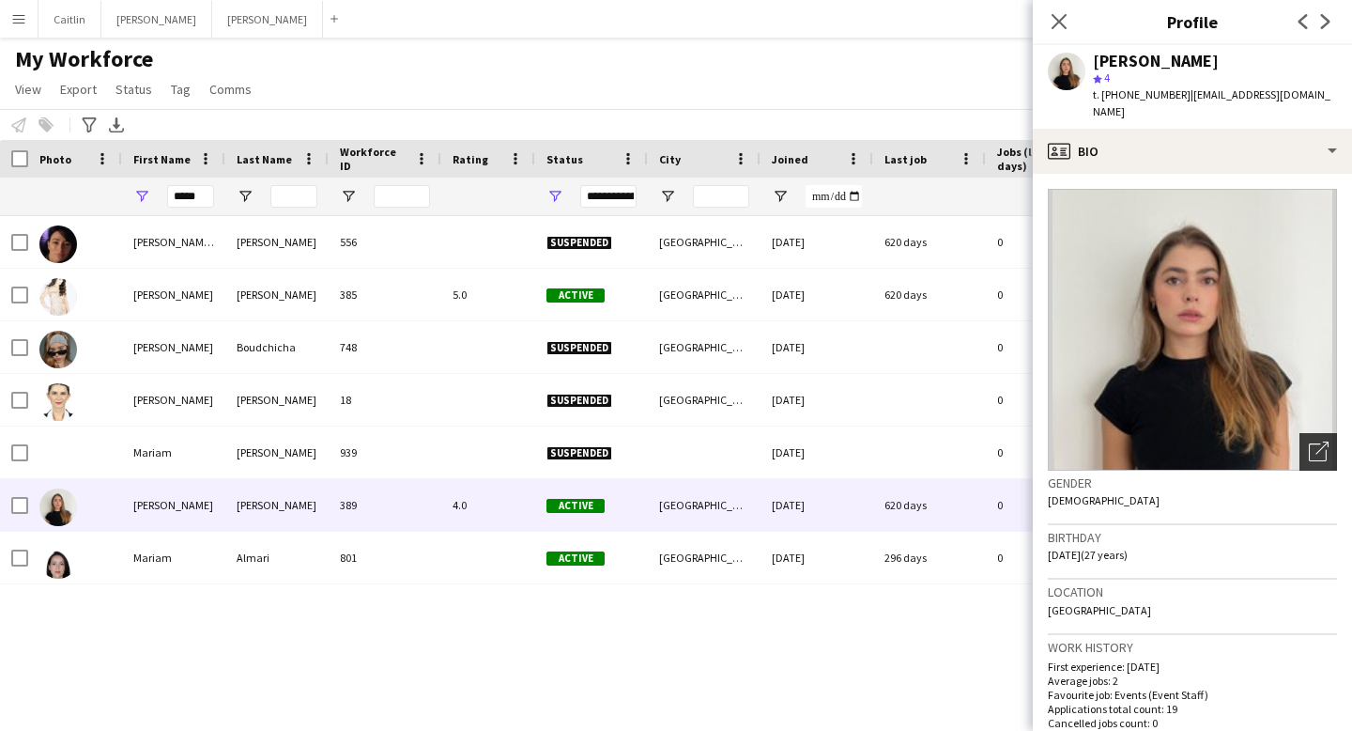
click at [1309, 441] on icon "Open photos pop-in" at bounding box center [1319, 451] width 20 height 20
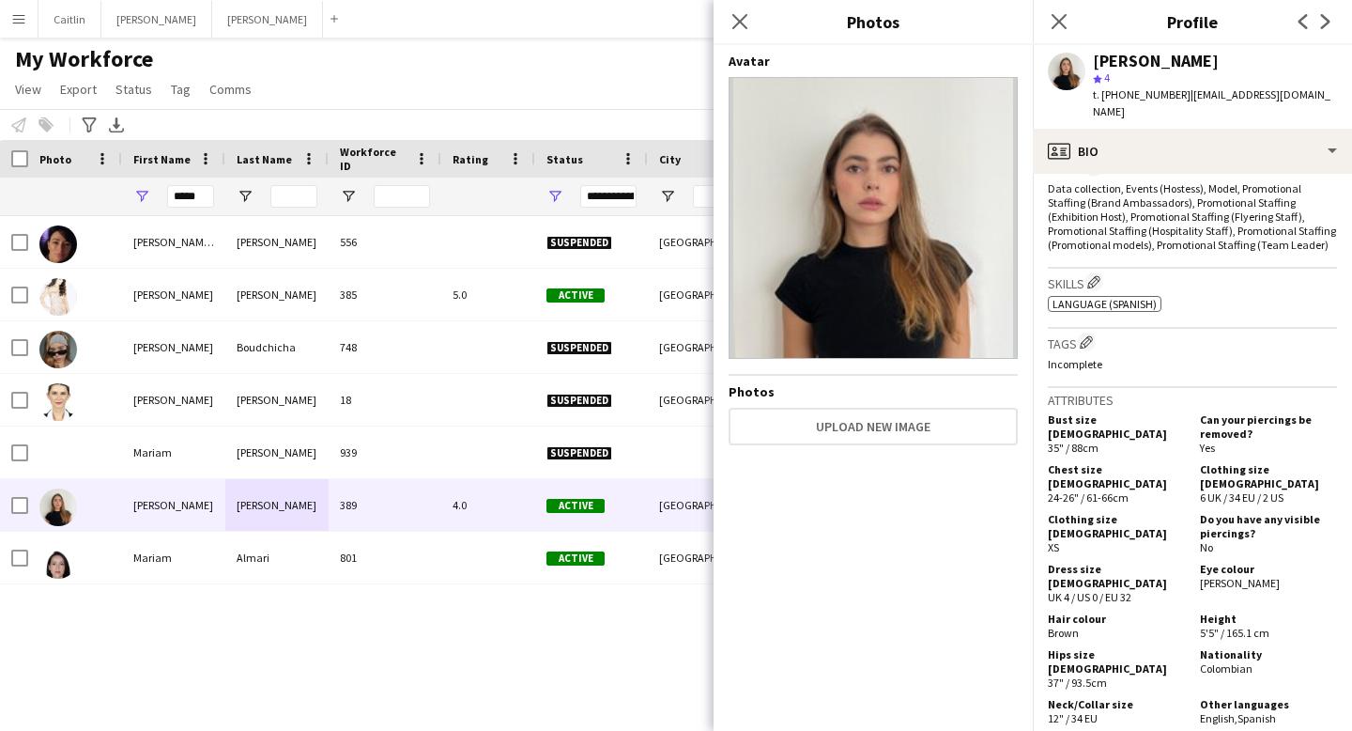
scroll to position [642, 0]
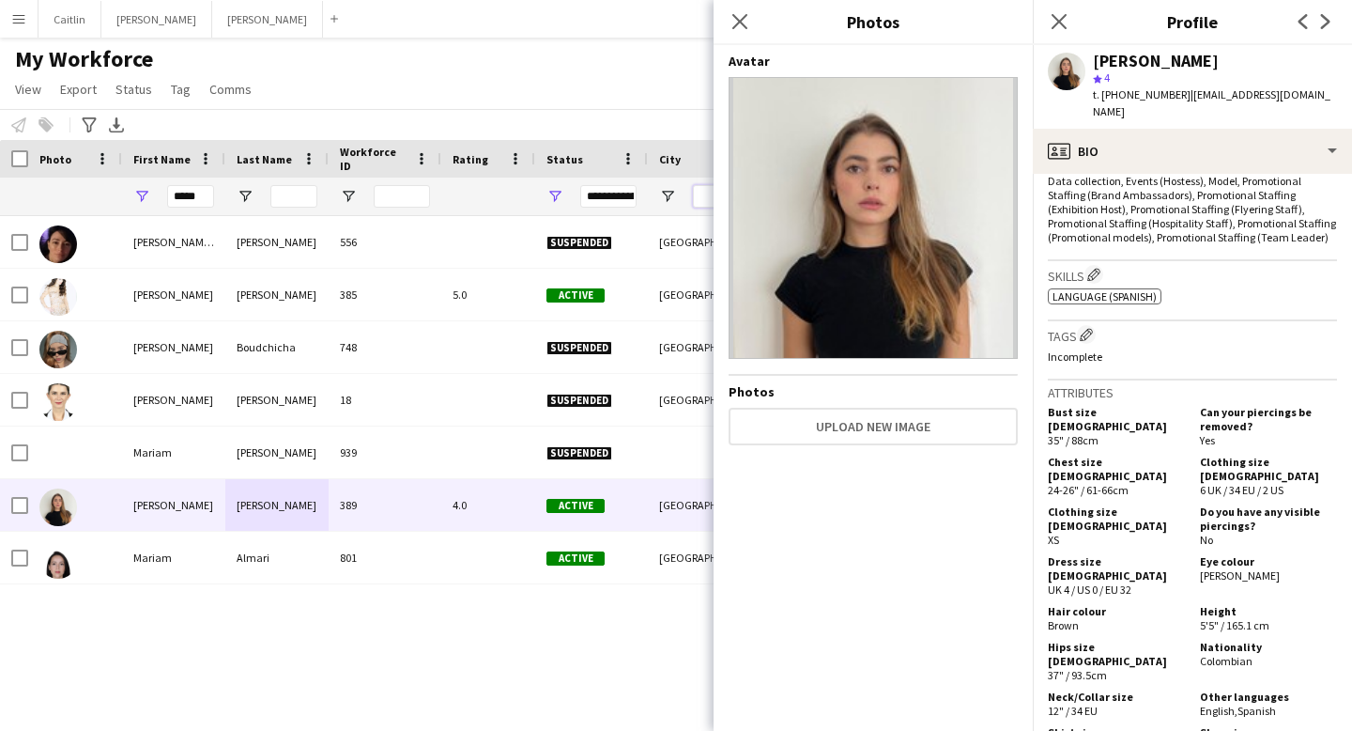
click at [696, 197] on input "City Filter Input" at bounding box center [721, 196] width 56 height 23
click at [734, 27] on icon at bounding box center [740, 21] width 18 height 18
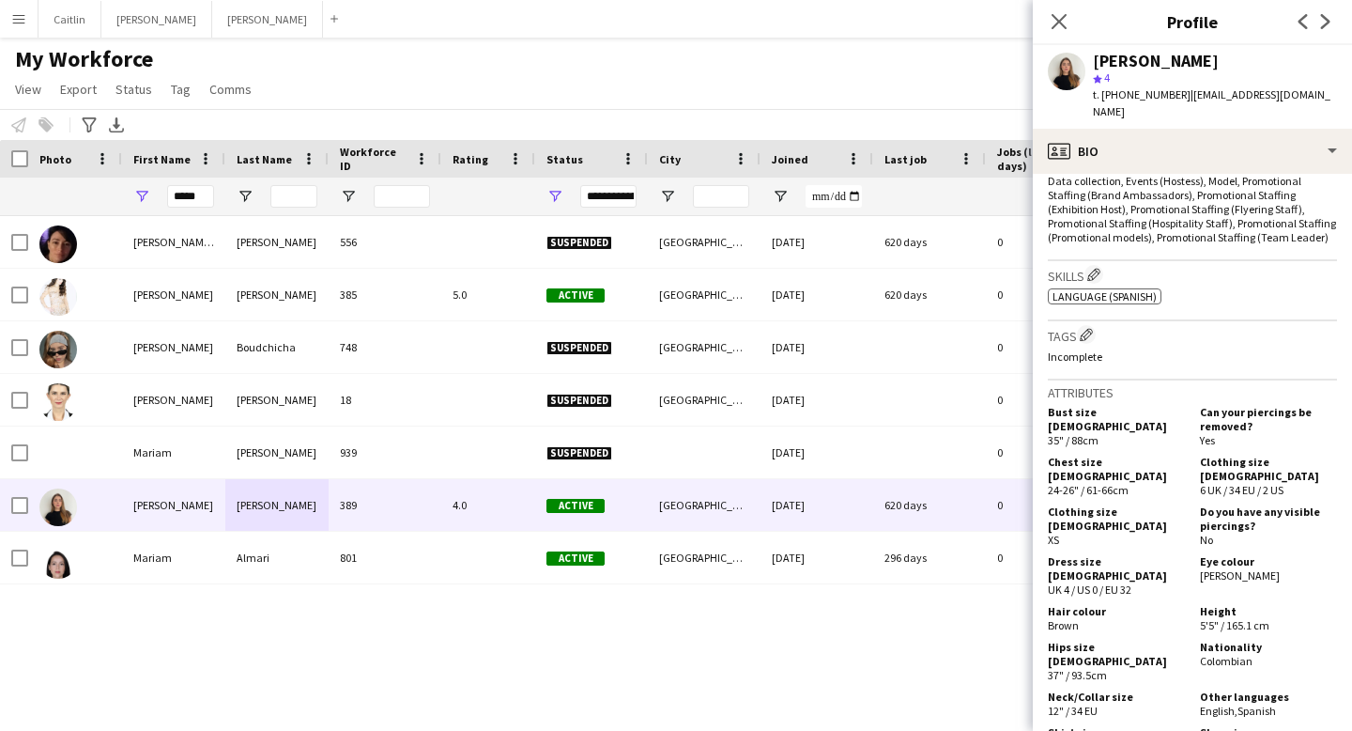
click at [1056, 7] on div "Close pop-in" at bounding box center [1059, 21] width 53 height 43
click at [751, 161] on div "City" at bounding box center [704, 159] width 113 height 38
click at [742, 160] on span at bounding box center [741, 158] width 17 height 17
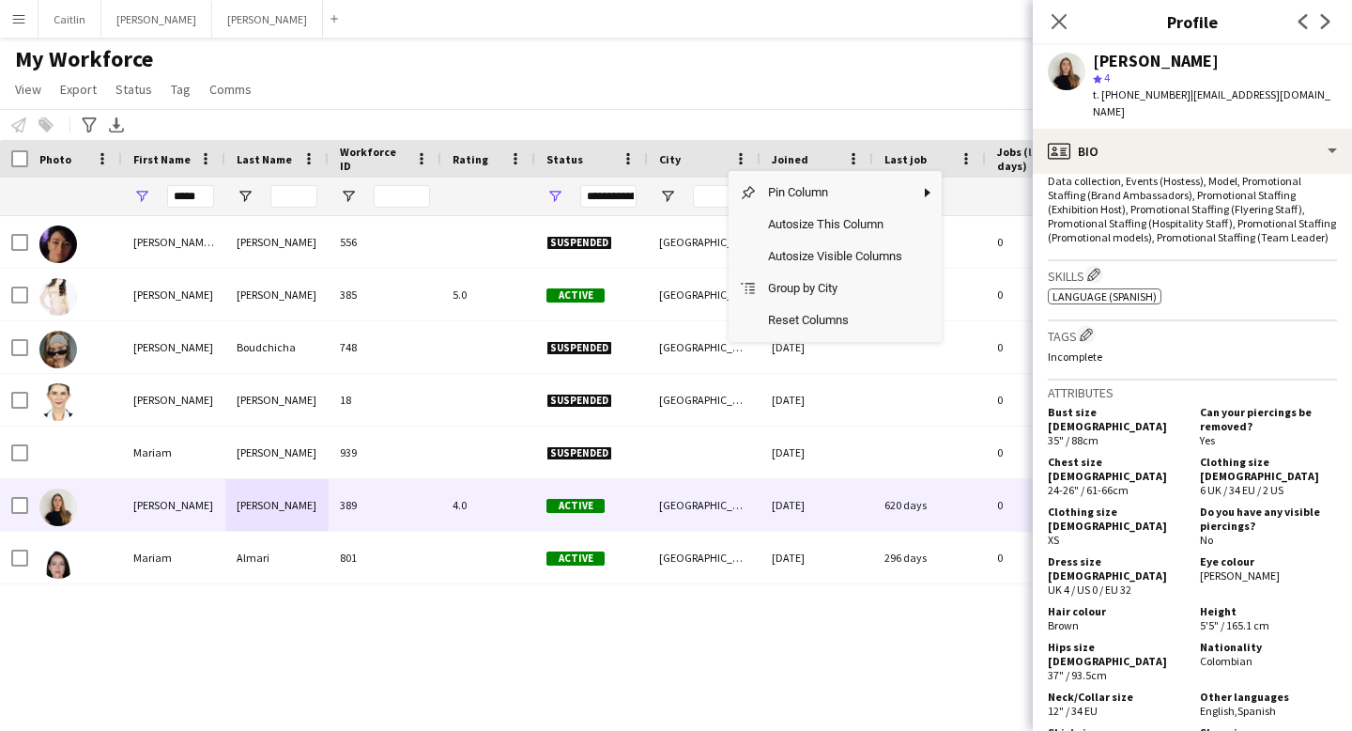
click at [643, 125] on div "Notify workforce Add to tag Select at least one crew to tag him or her. Advance…" at bounding box center [676, 124] width 1352 height 31
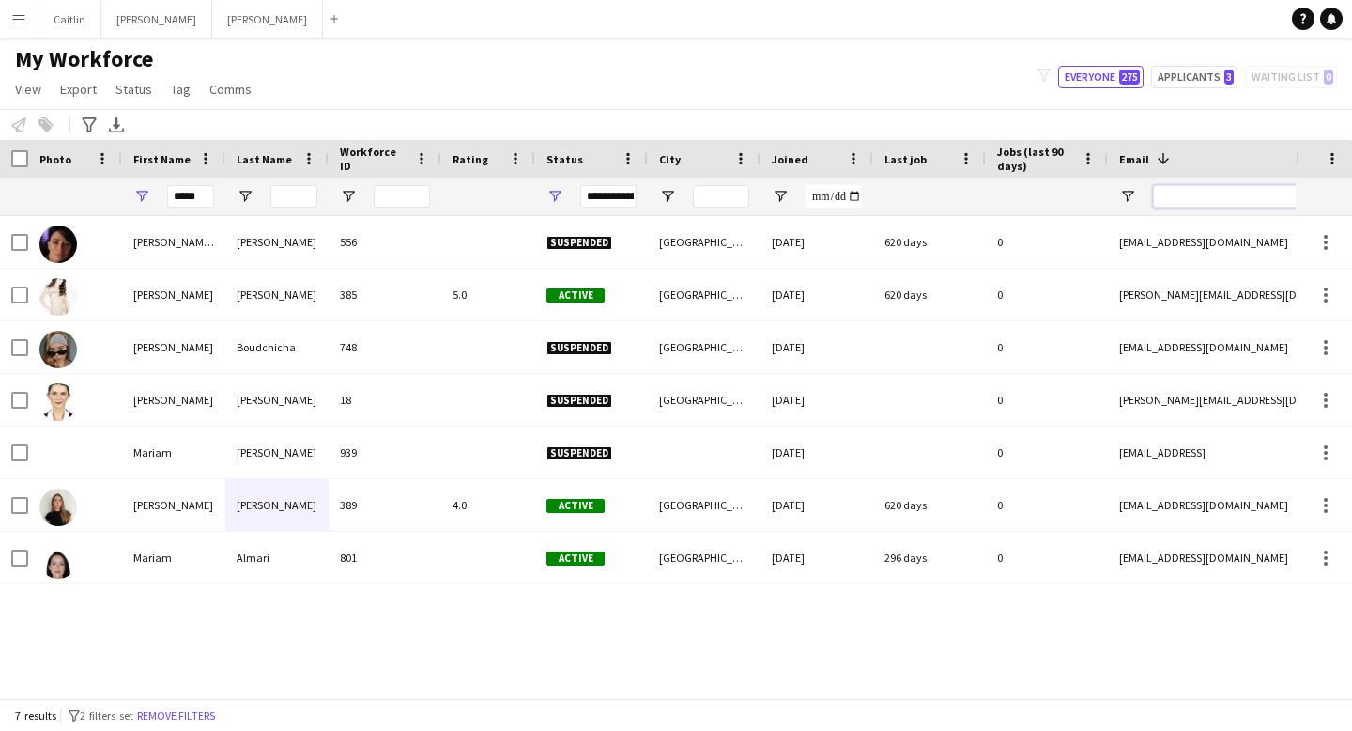
click at [1201, 195] on input "Email Filter Input" at bounding box center [1312, 196] width 319 height 23
drag, startPoint x: 209, startPoint y: 193, endPoint x: 54, endPoint y: 193, distance: 155.9
click at [54, 193] on div "*****" at bounding box center [1018, 197] width 2036 height 38
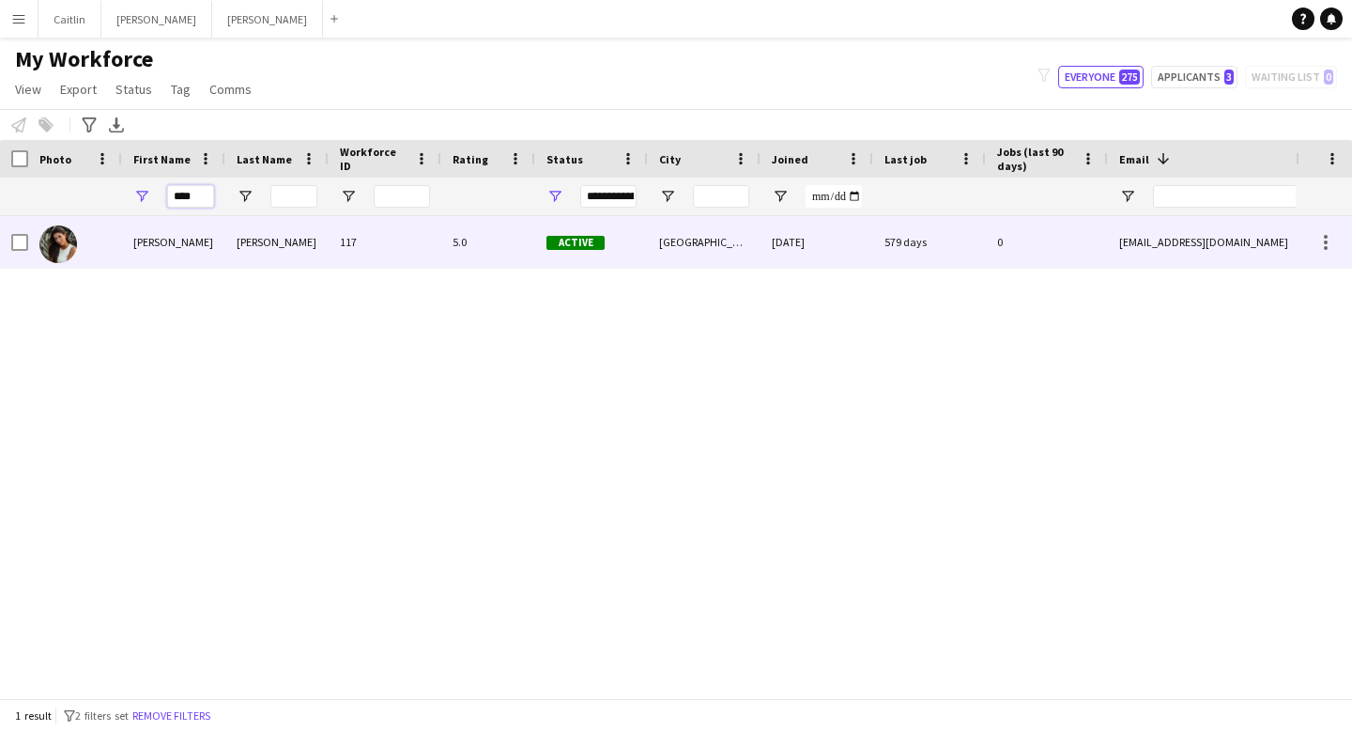
type input "****"
click at [92, 237] on div at bounding box center [75, 242] width 94 height 52
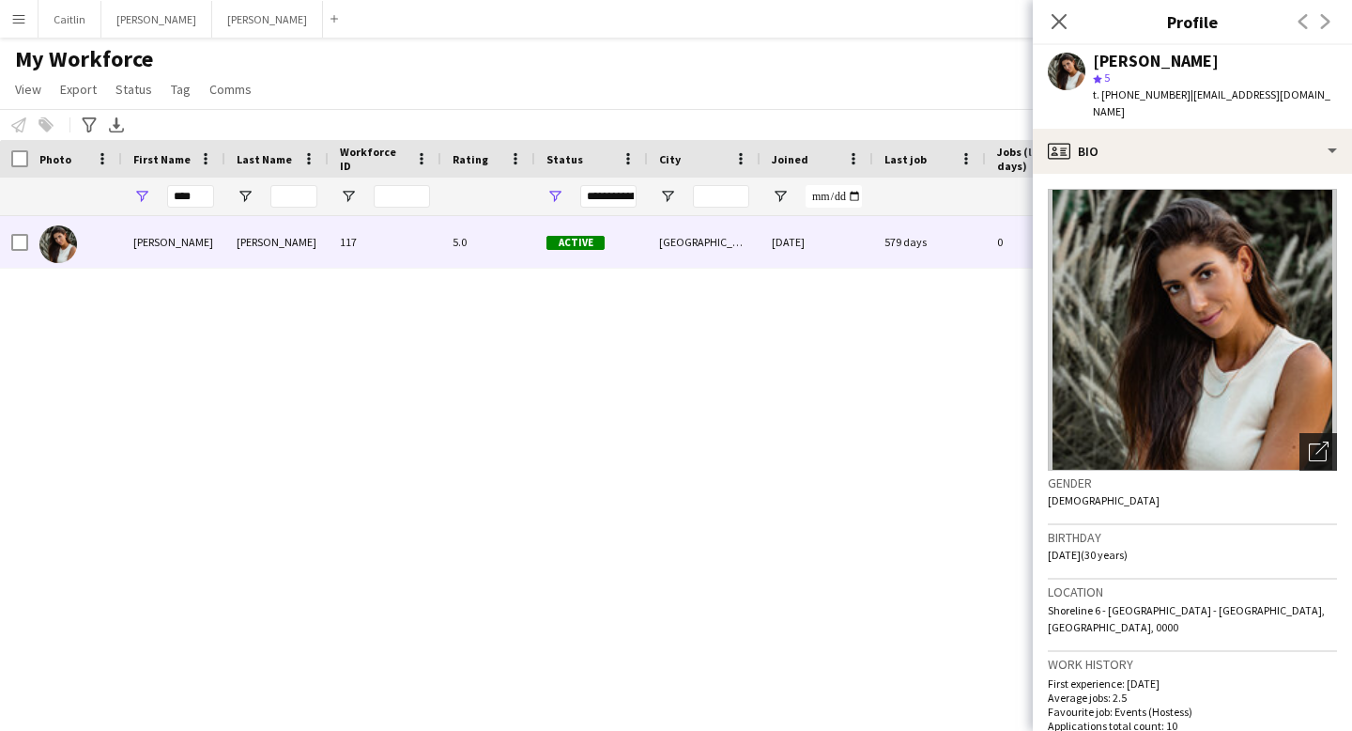
click at [1308, 433] on div "Open photos pop-in" at bounding box center [1319, 452] width 38 height 38
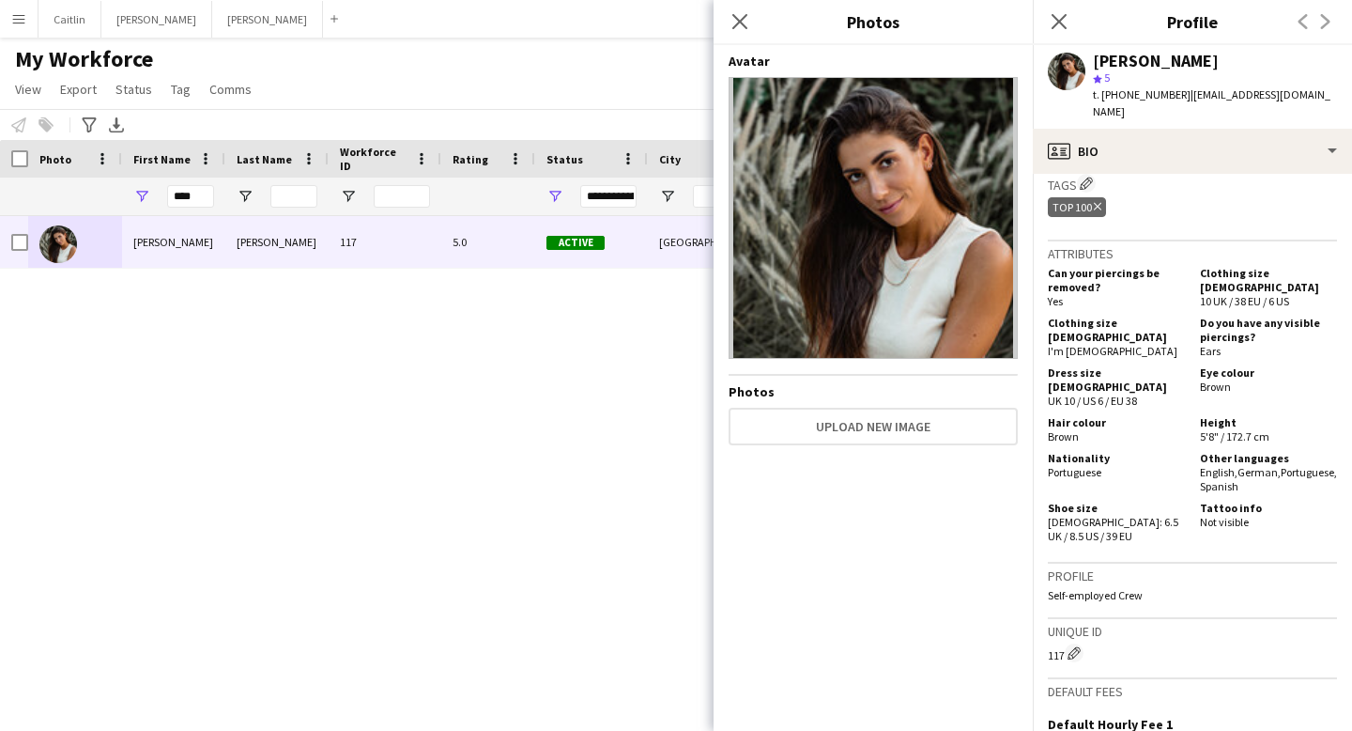
scroll to position [830, 0]
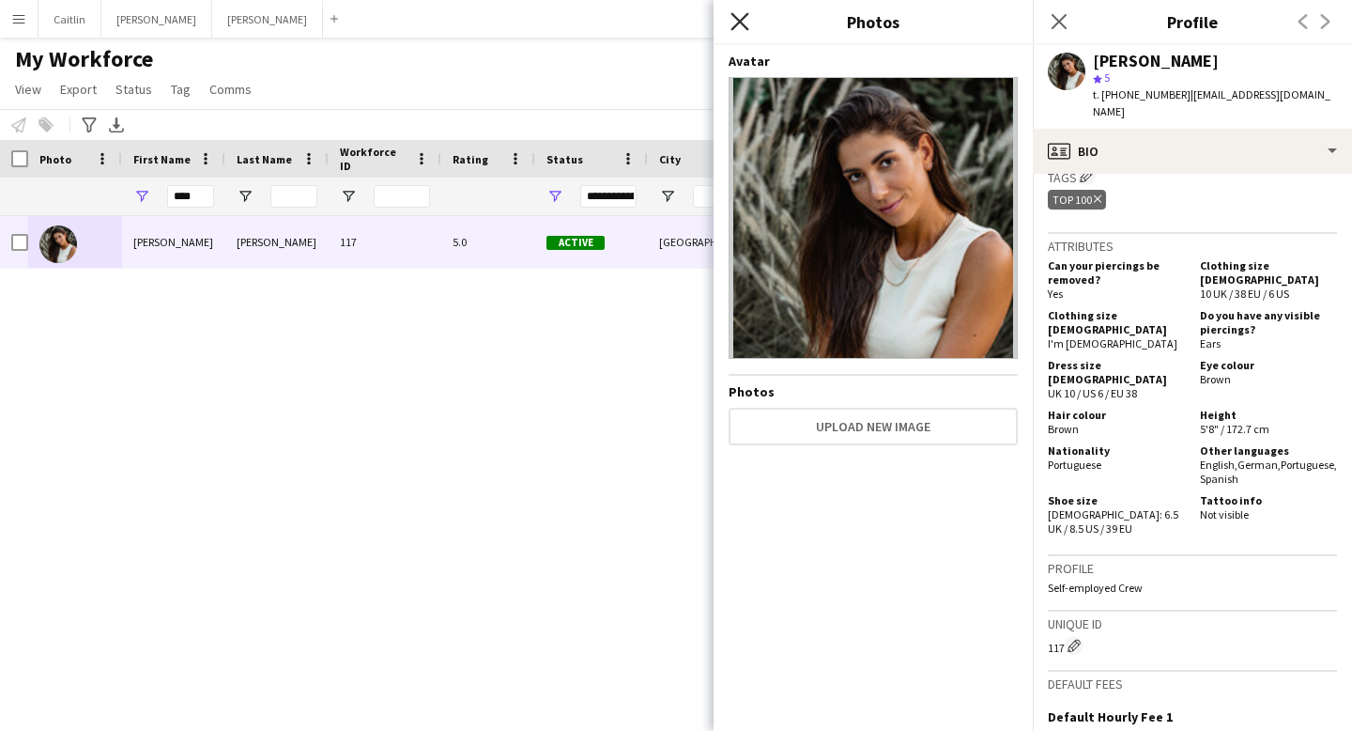
click at [746, 15] on icon at bounding box center [740, 21] width 18 height 18
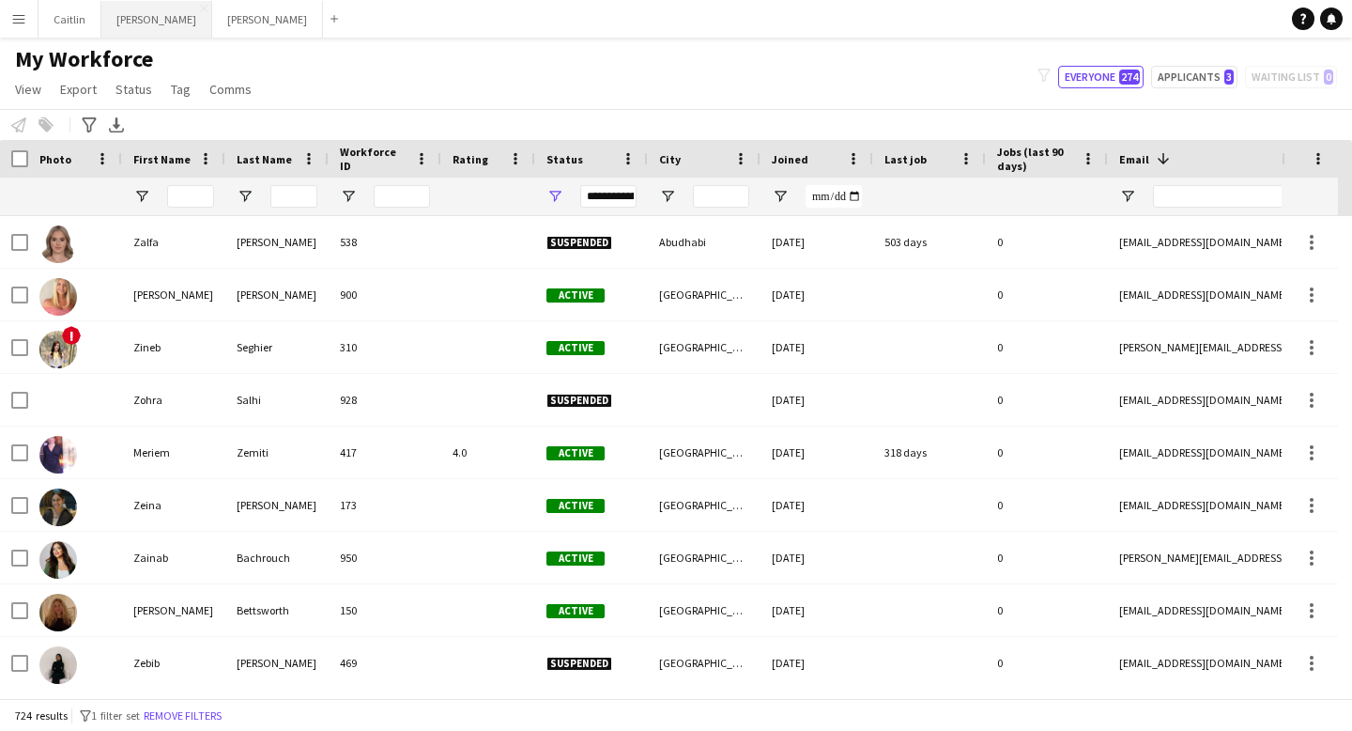
click at [121, 17] on button "Kelly Close" at bounding box center [156, 19] width 111 height 37
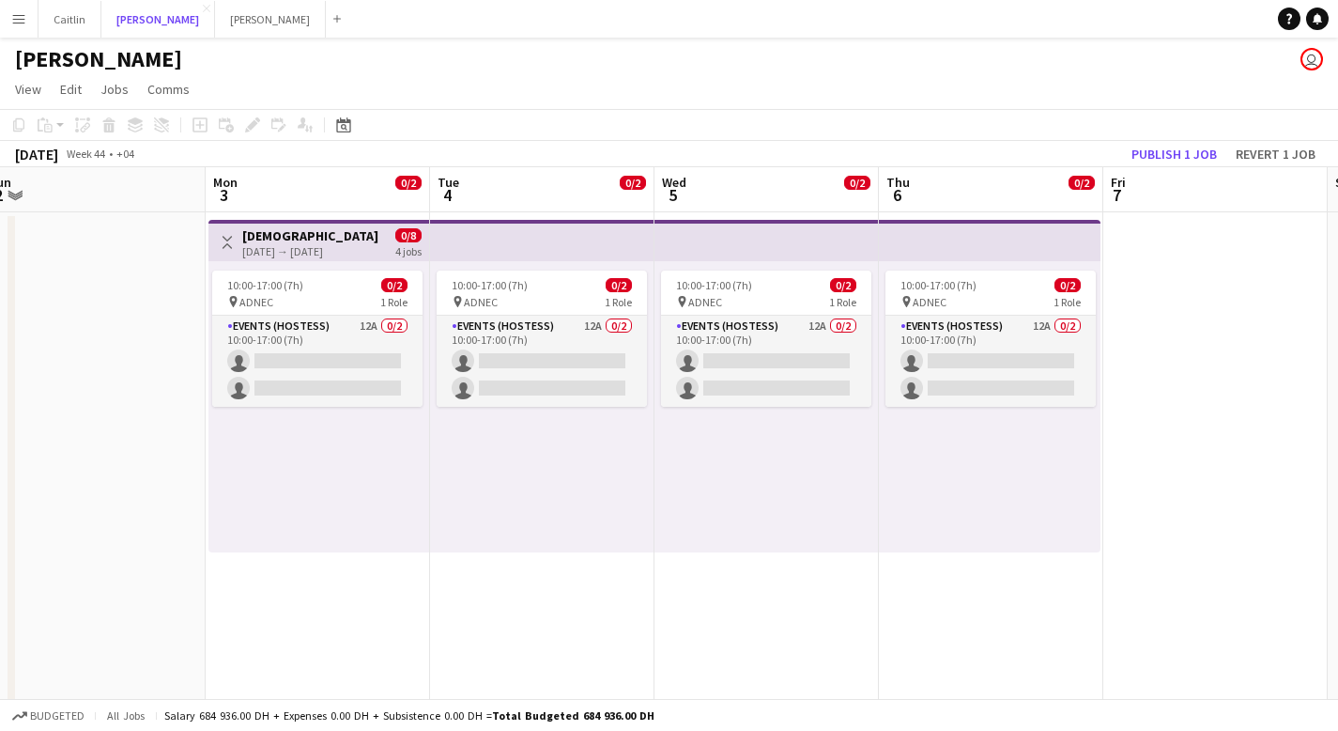
scroll to position [0, 729]
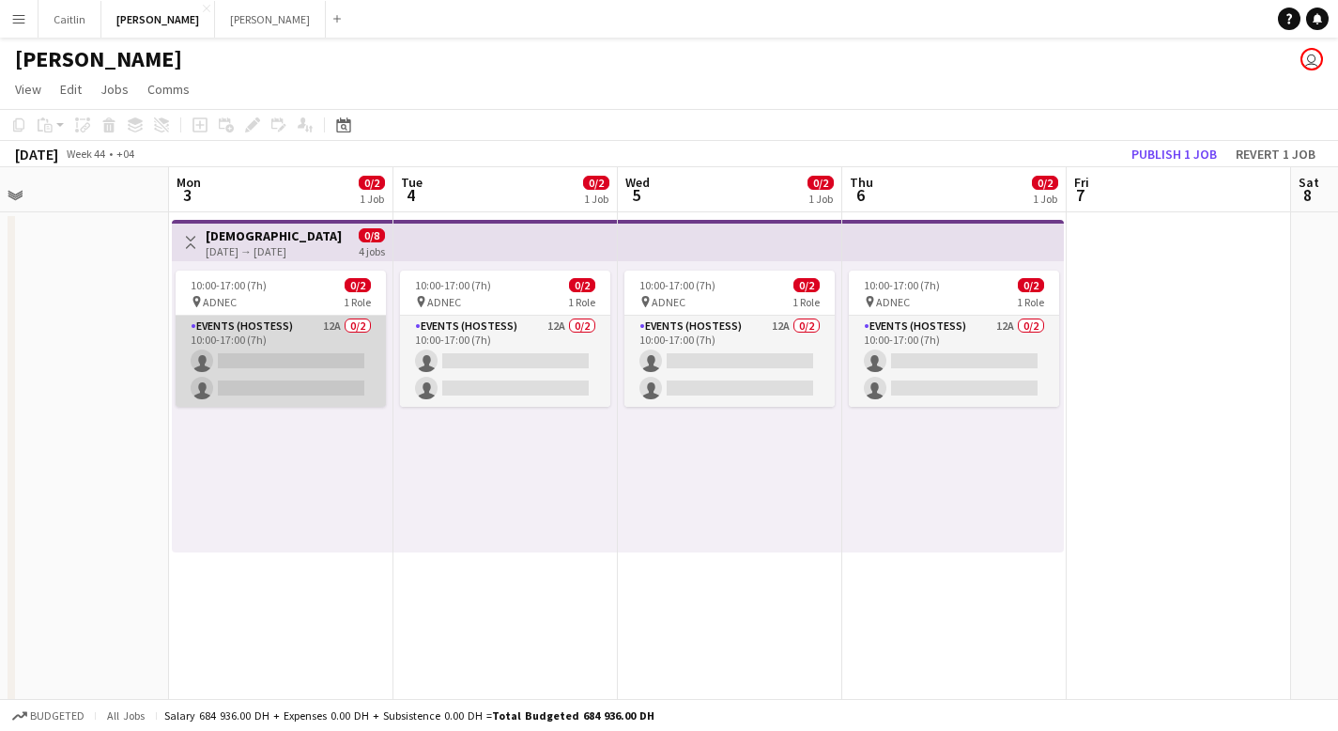
click at [294, 324] on app-card-role "Events (Hostess) 12A 0/2 10:00-17:00 (7h) single-neutral-actions single-neutral…" at bounding box center [281, 361] width 210 height 91
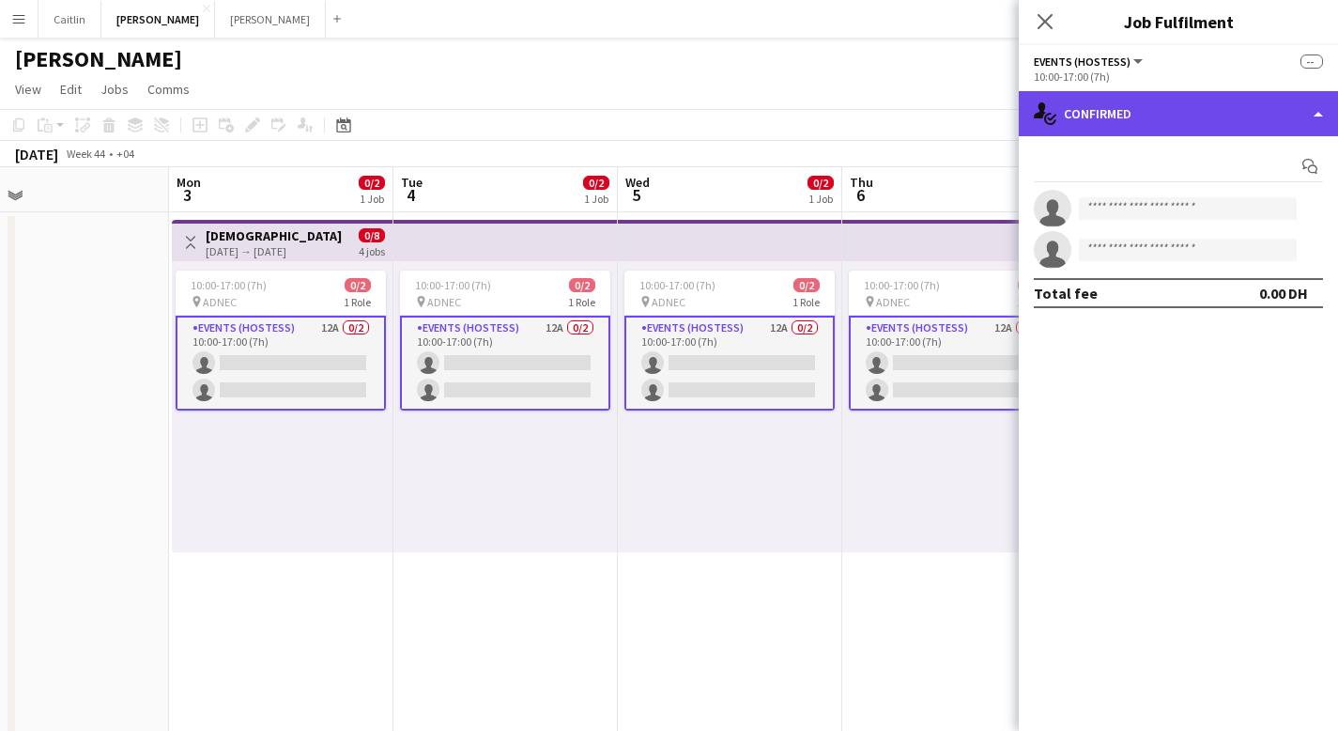
click at [1201, 125] on div "single-neutral-actions-check-2 Confirmed" at bounding box center [1178, 113] width 319 height 45
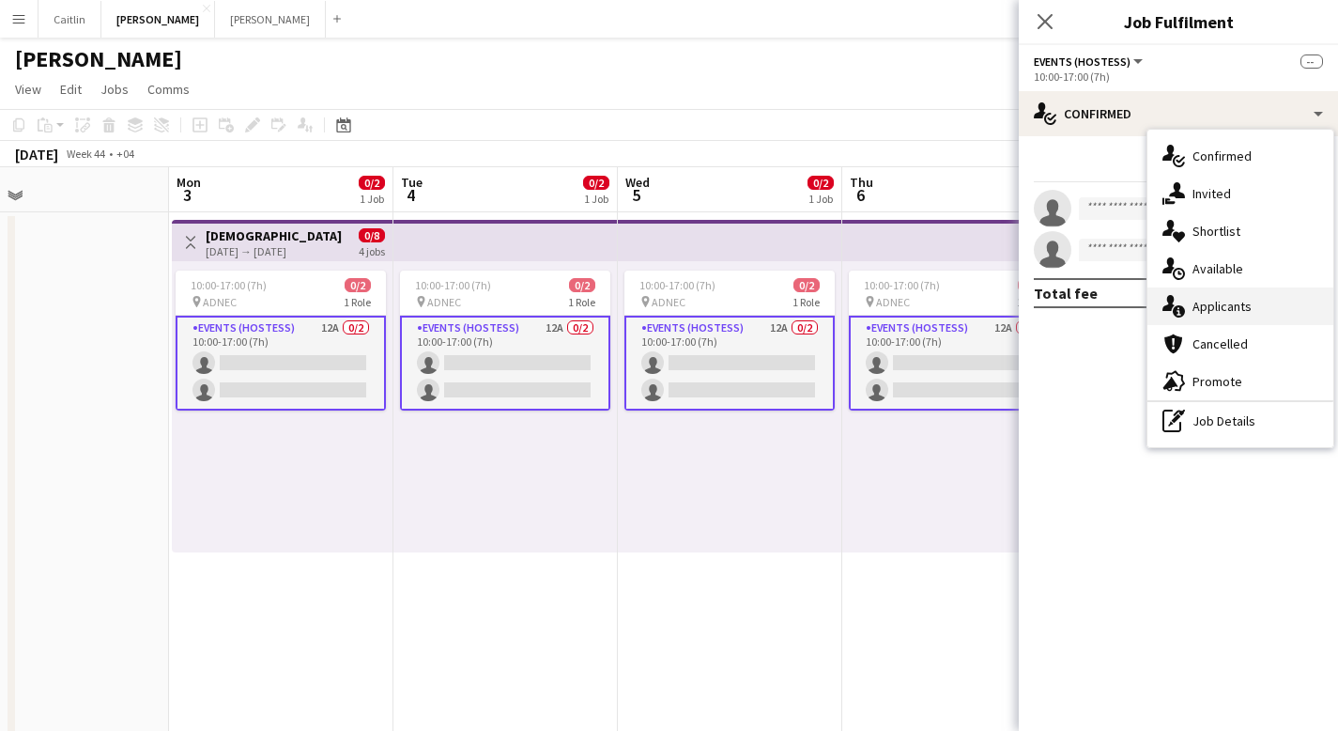
click at [1219, 310] on span "Applicants" at bounding box center [1222, 306] width 59 height 17
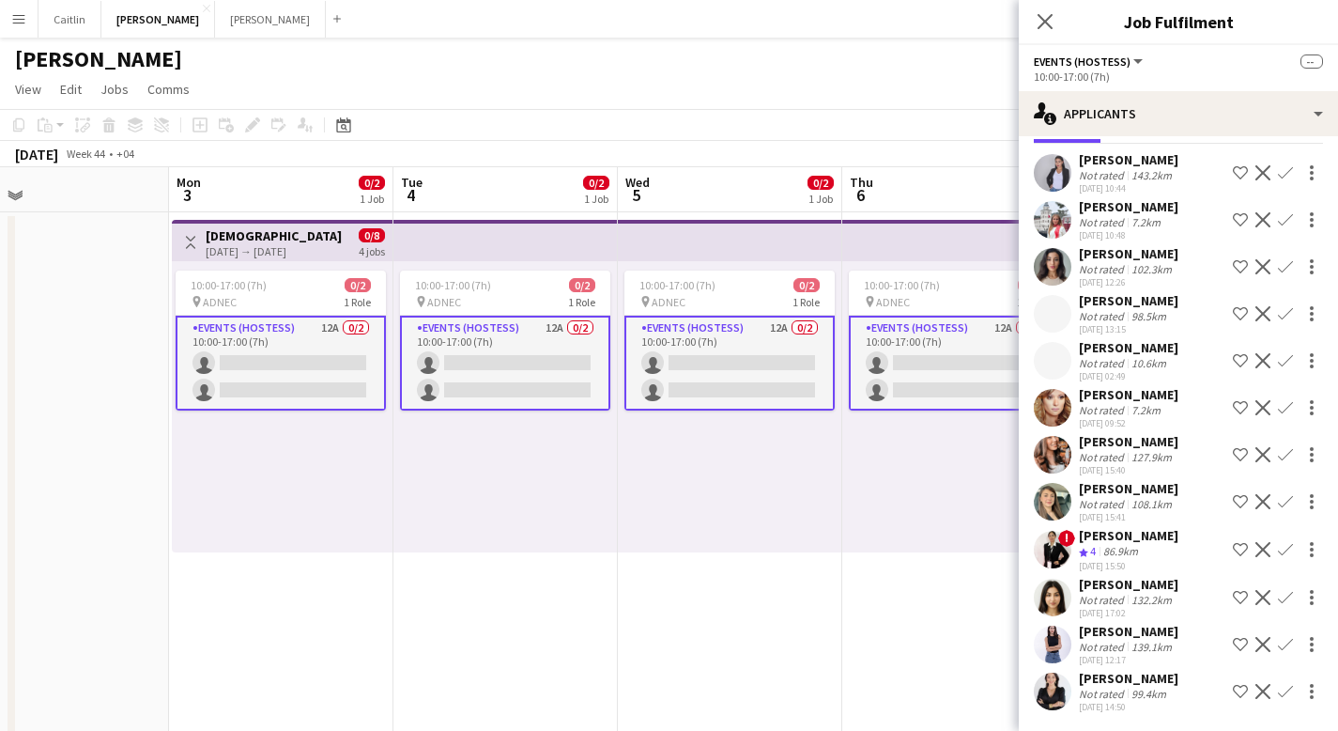
scroll to position [0, 0]
